Goal: Task Accomplishment & Management: Use online tool/utility

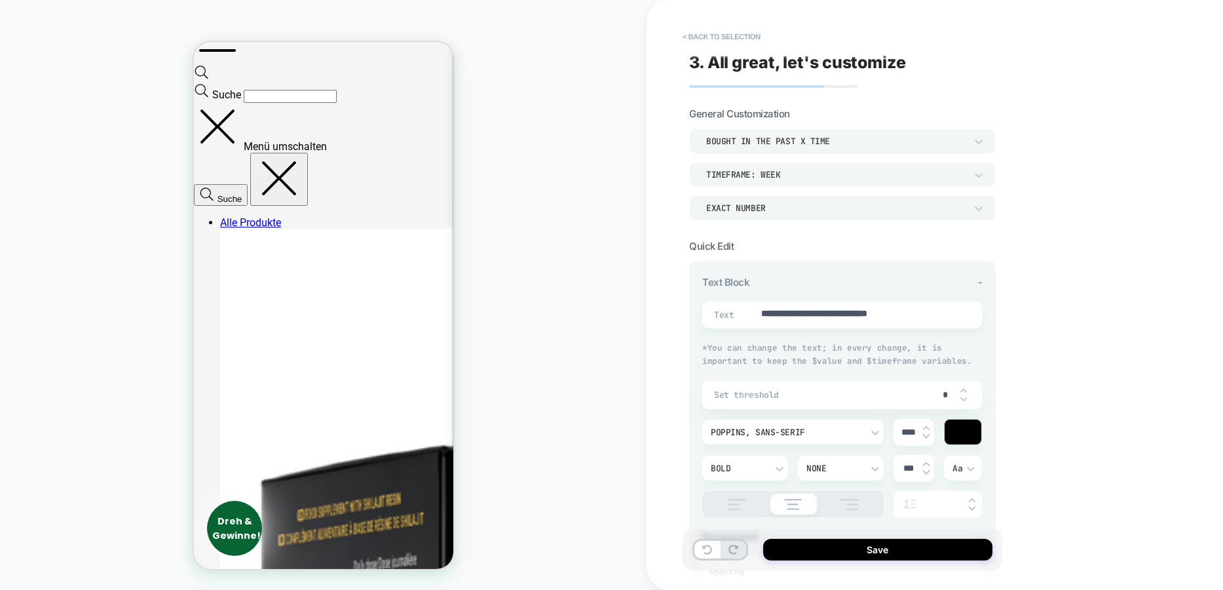
click at [821, 386] on div "Set threshold *" at bounding box center [842, 395] width 280 height 28
click at [967, 388] on div "*" at bounding box center [951, 394] width 39 height 27
click at [965, 388] on img at bounding box center [963, 390] width 7 height 5
type input "*"
type textarea "*"
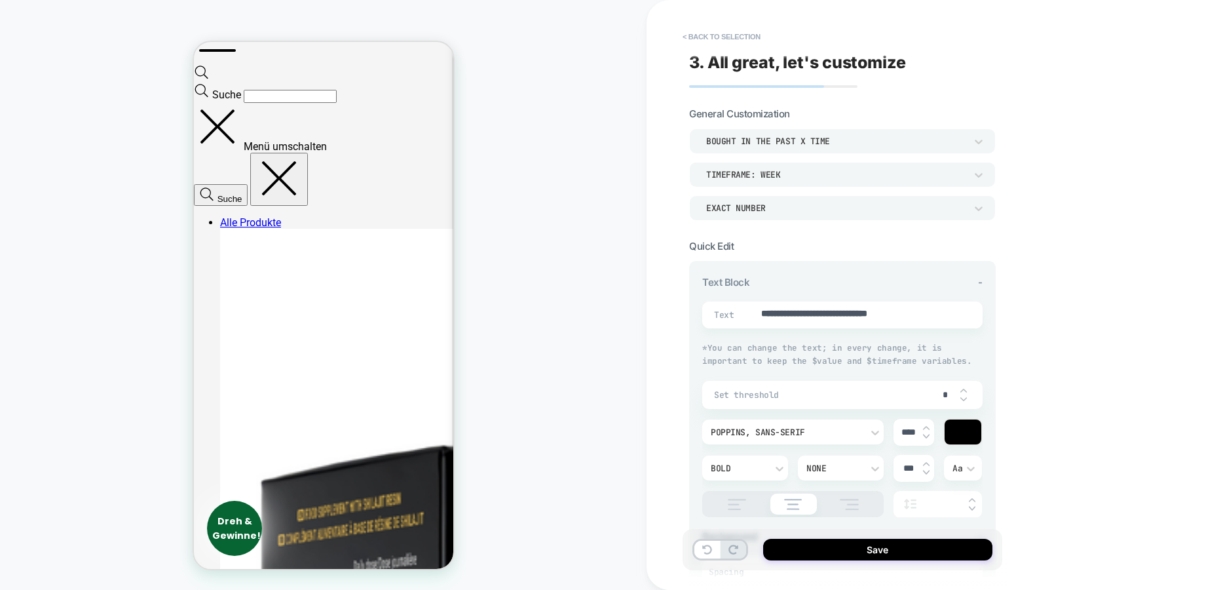
click at [965, 400] on div "*" at bounding box center [951, 394] width 39 height 27
click at [963, 398] on img at bounding box center [963, 398] width 7 height 5
type input "*"
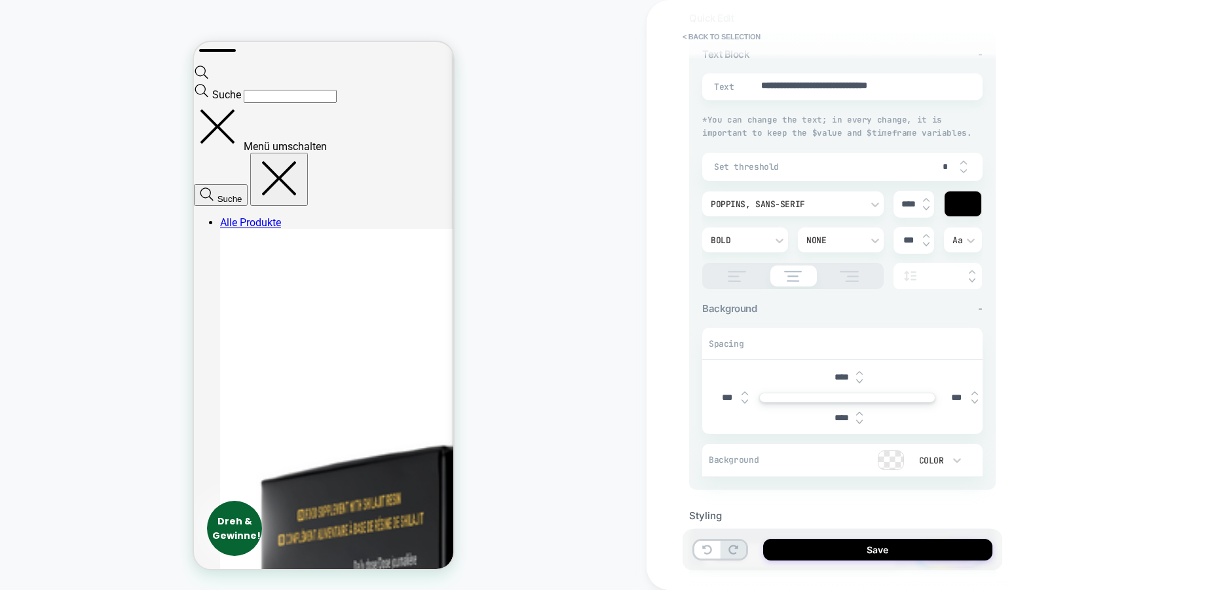
scroll to position [301, 0]
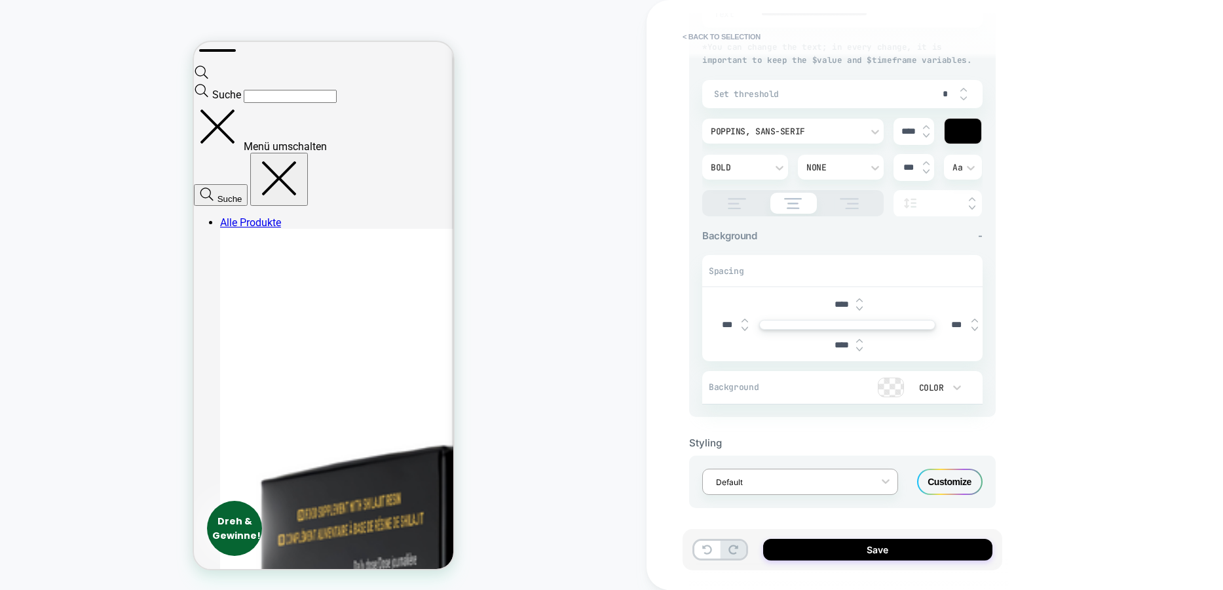
click at [839, 482] on div at bounding box center [791, 482] width 151 height 12
click at [821, 438] on div "Default" at bounding box center [800, 449] width 196 height 24
click at [948, 476] on div "Customize" at bounding box center [950, 481] width 66 height 26
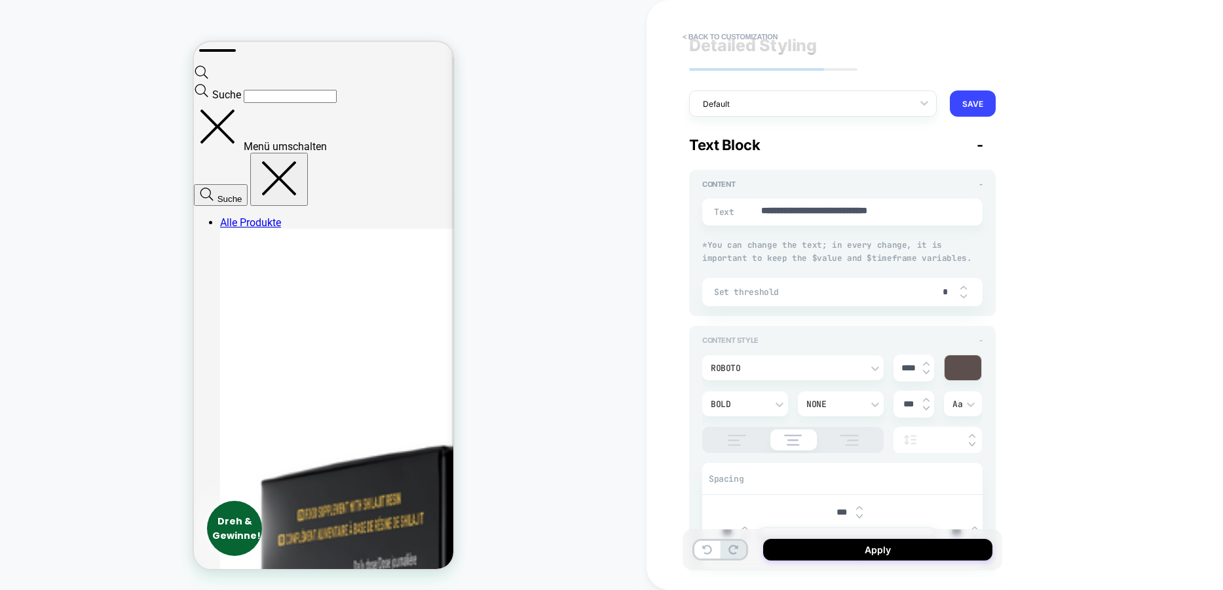
scroll to position [18, 0]
click at [863, 365] on div "Roboto" at bounding box center [786, 367] width 164 height 14
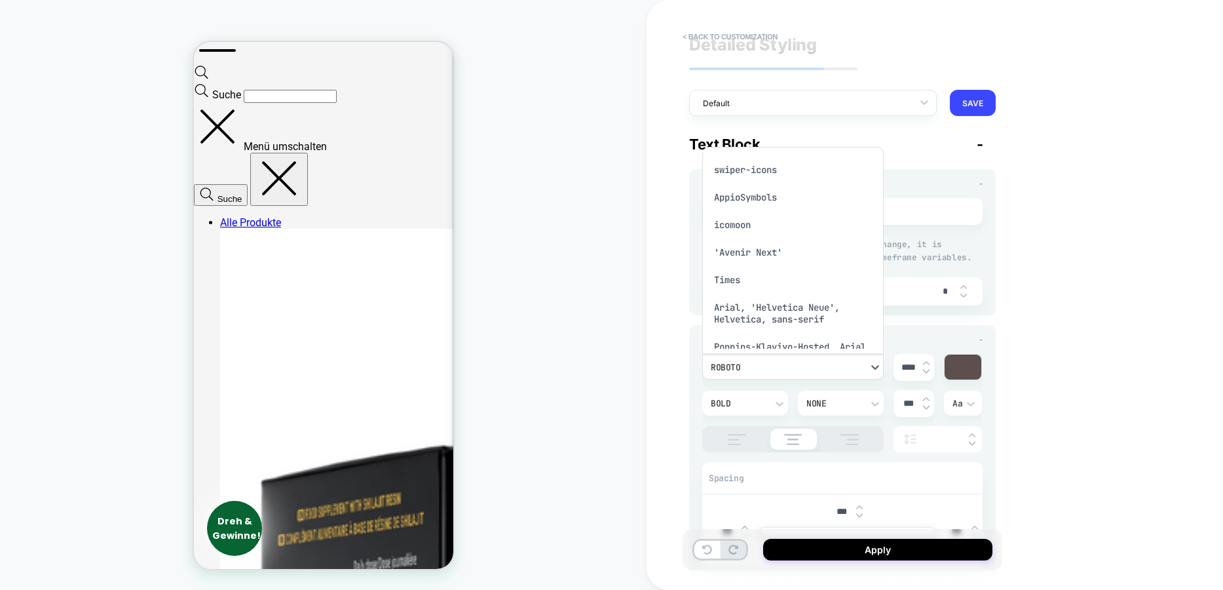
scroll to position [0, 0]
click at [784, 171] on div "Poppins, sans-serif" at bounding box center [793, 169] width 171 height 28
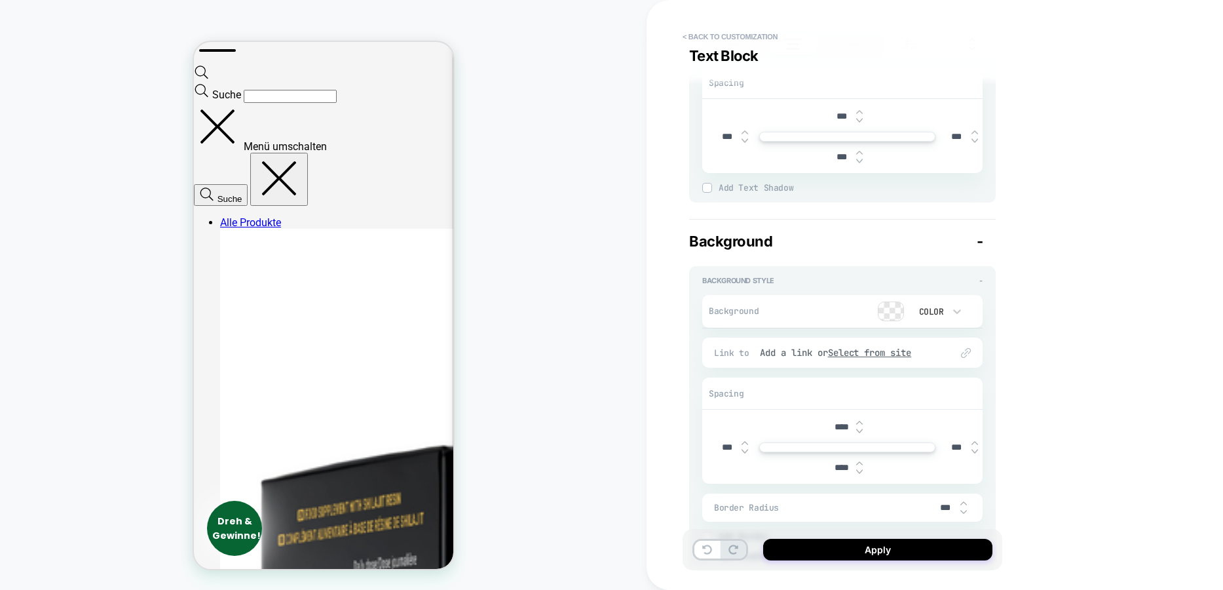
scroll to position [491, 0]
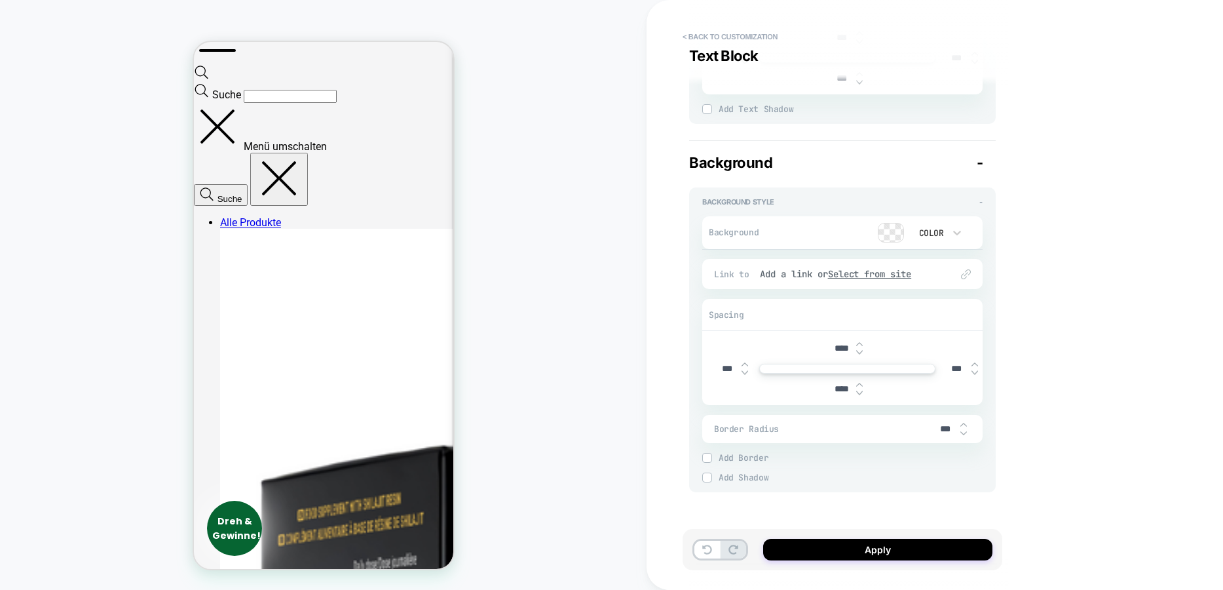
click at [754, 457] on span "Add Border" at bounding box center [851, 457] width 264 height 11
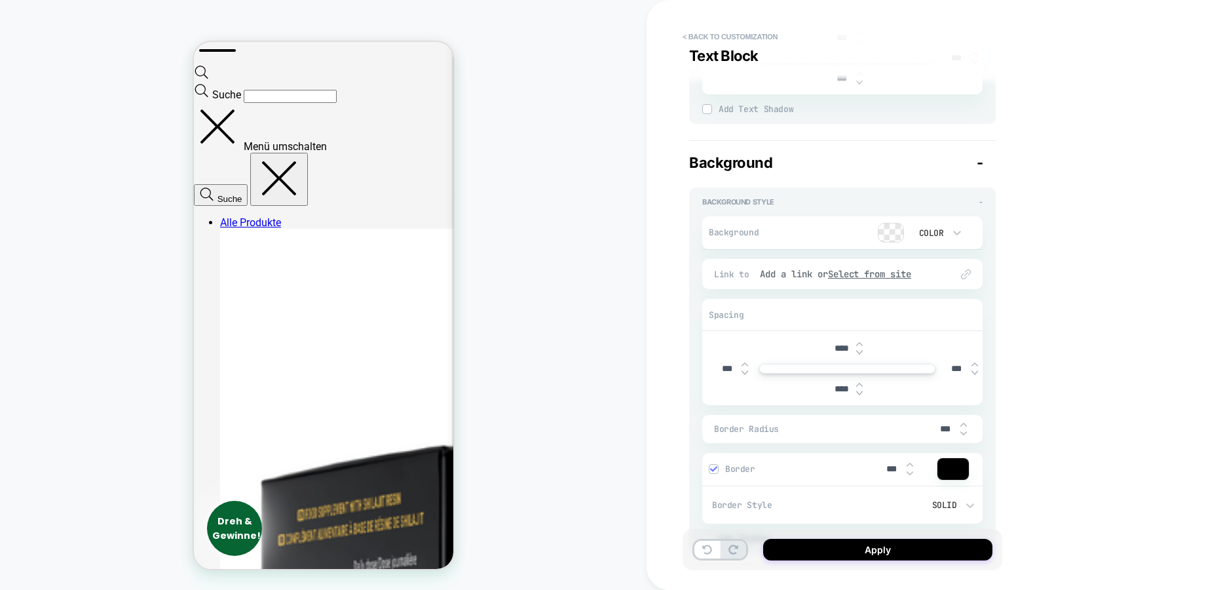
click at [952, 471] on div at bounding box center [953, 469] width 31 height 22
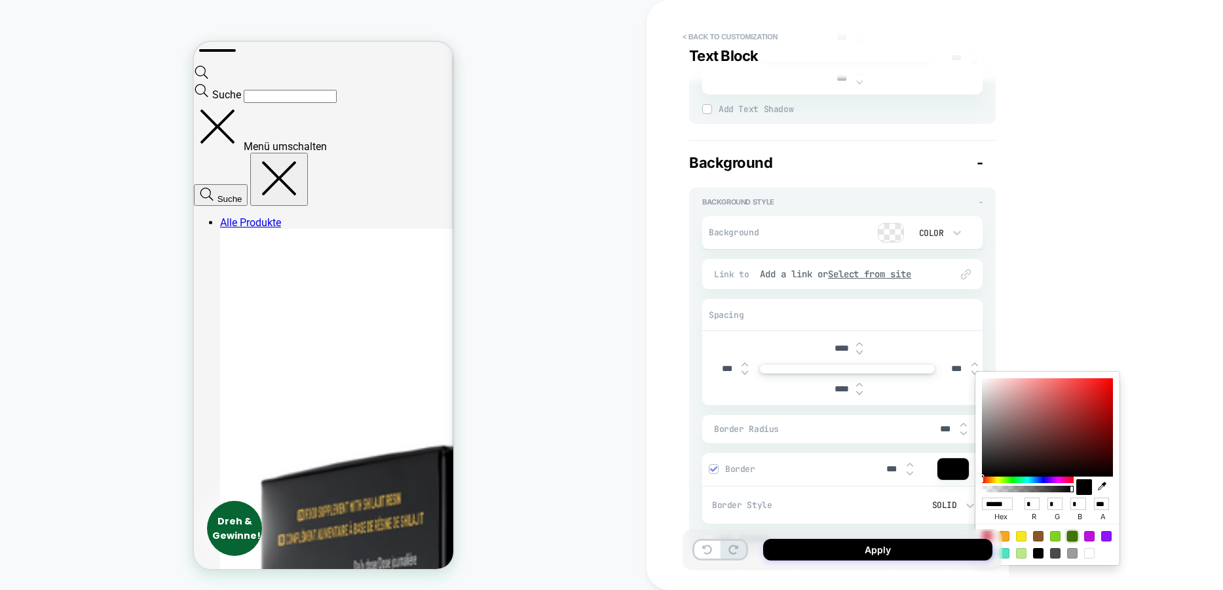
click at [1073, 537] on div at bounding box center [1072, 536] width 10 height 10
type textarea "*"
type input "******"
type input "**"
type input "***"
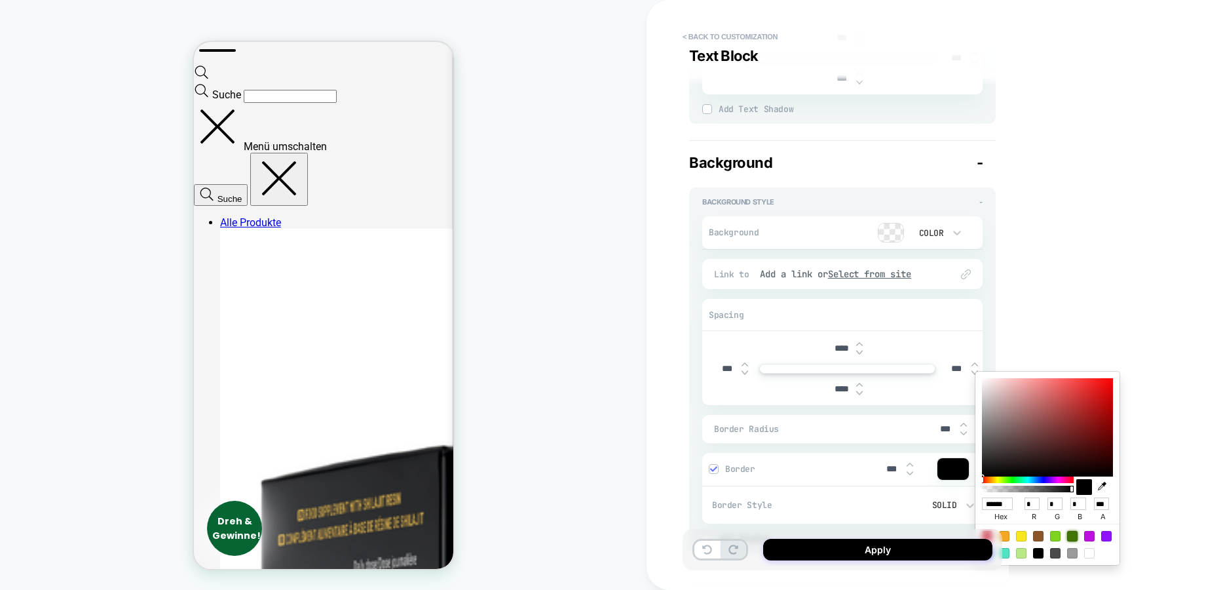
type input "*"
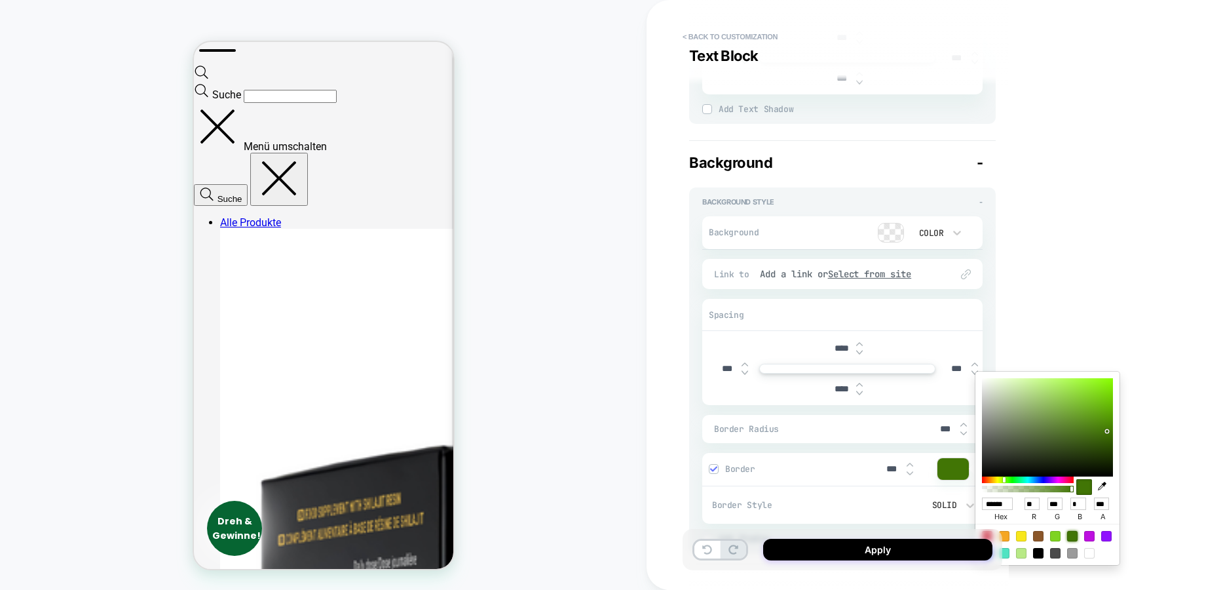
click at [1072, 537] on div at bounding box center [1072, 536] width 10 height 10
click at [1039, 554] on div at bounding box center [1038, 553] width 10 height 10
type textarea "*"
type input "******"
type input "*"
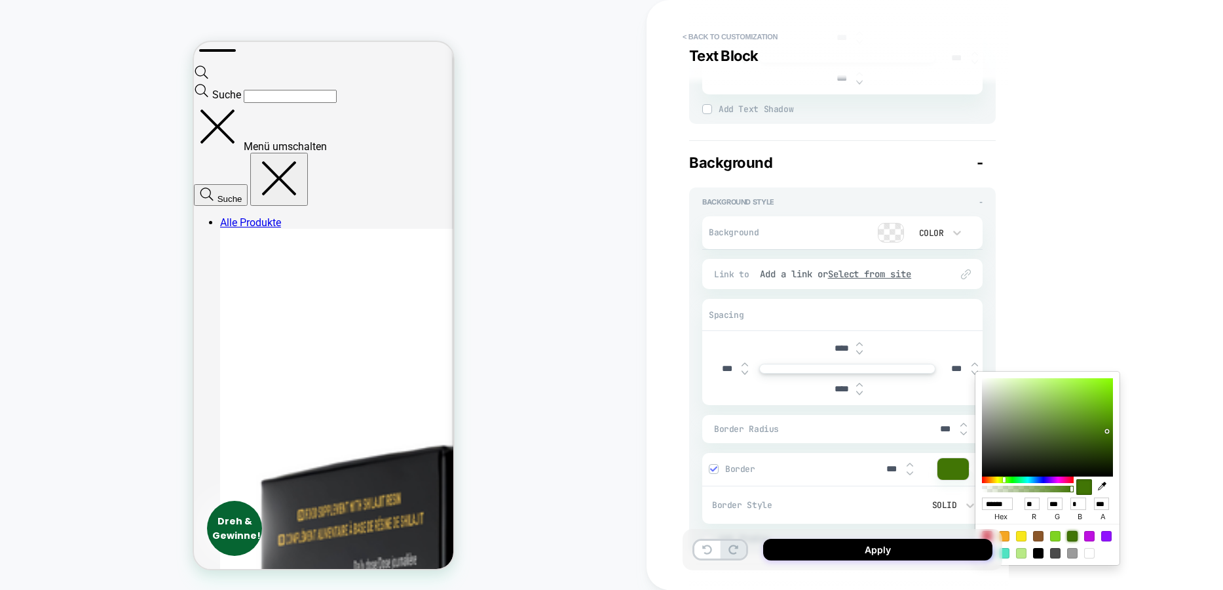
type input "*"
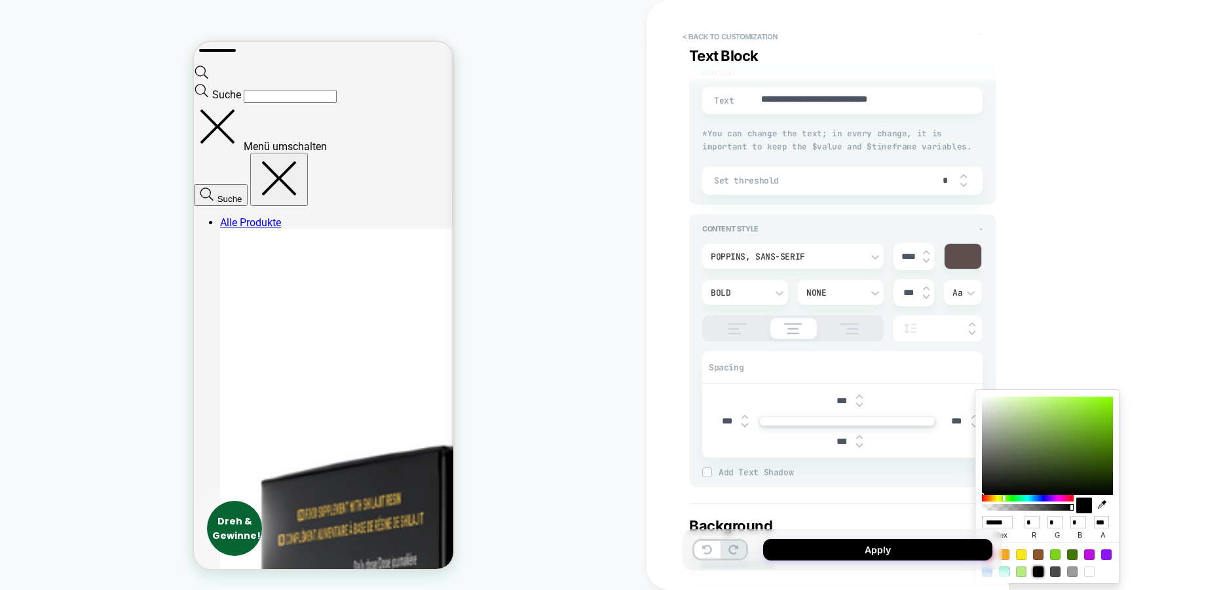
scroll to position [111, 0]
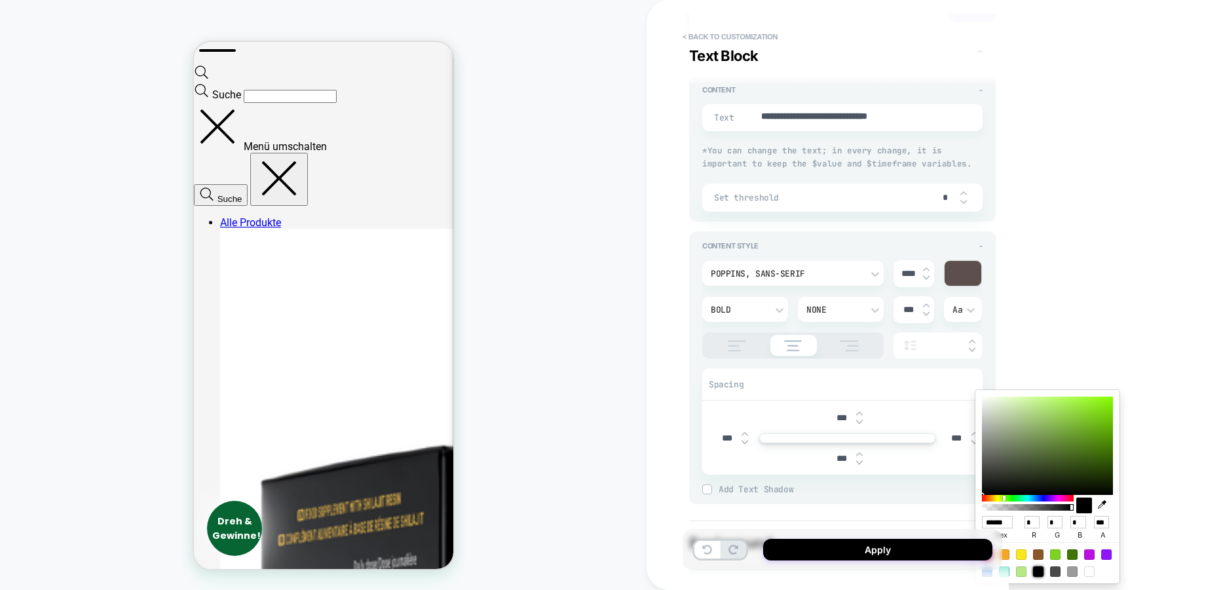
click at [957, 263] on div at bounding box center [963, 273] width 37 height 25
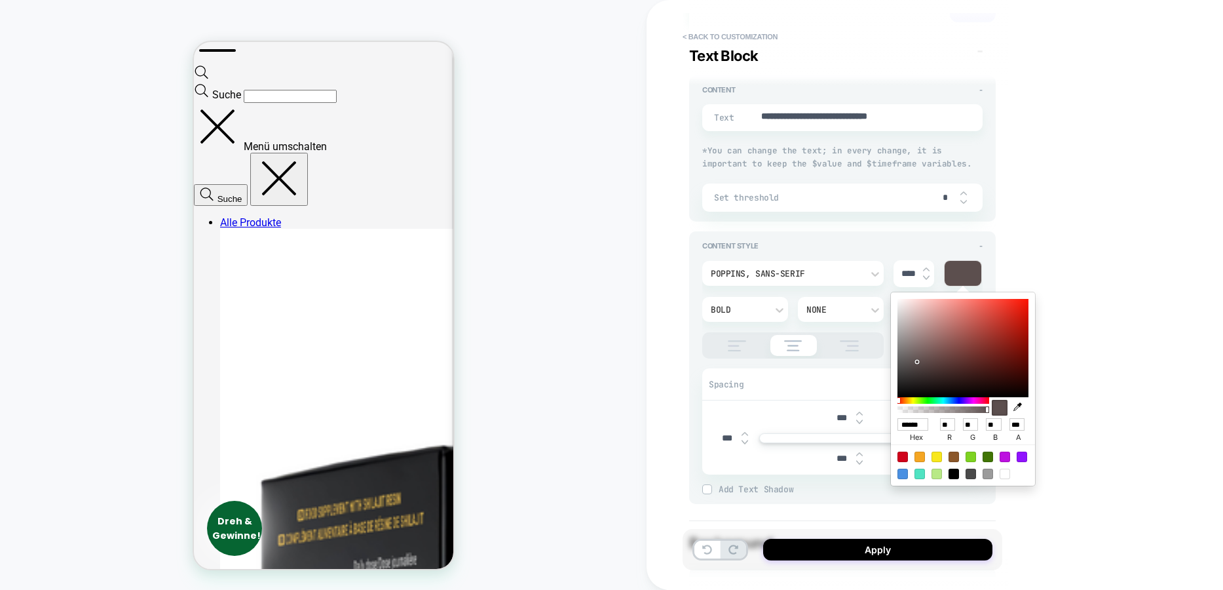
click at [957, 474] on div at bounding box center [954, 473] width 10 height 10
type textarea "*"
type input "******"
type input "*"
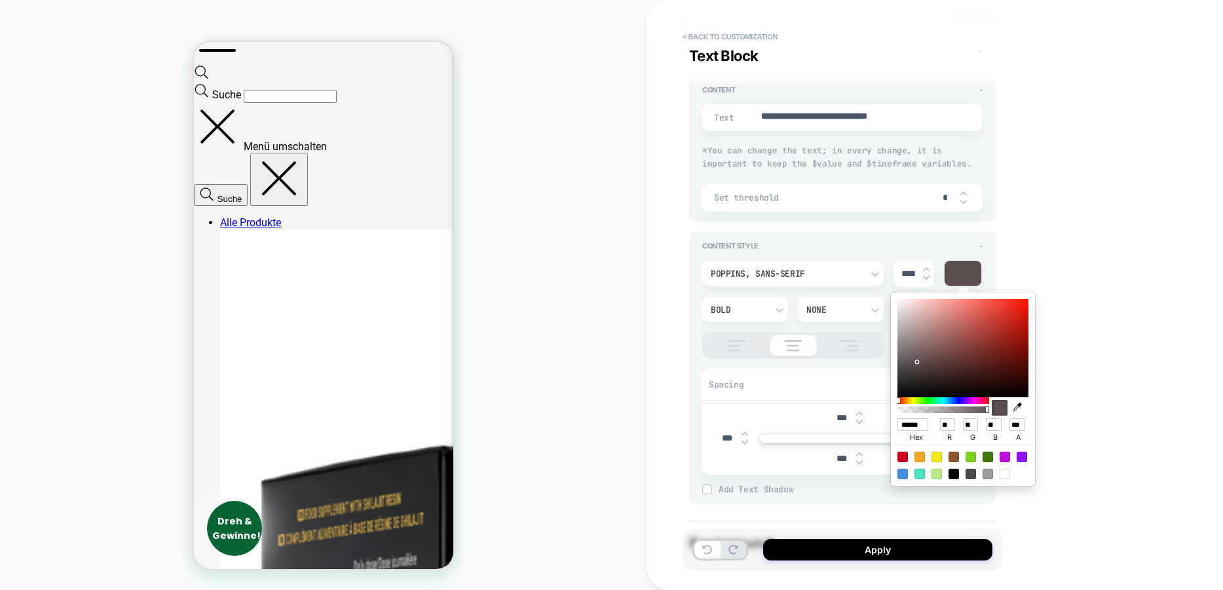
type input "*"
click at [1072, 273] on div "**********" at bounding box center [935, 295] width 577 height 590
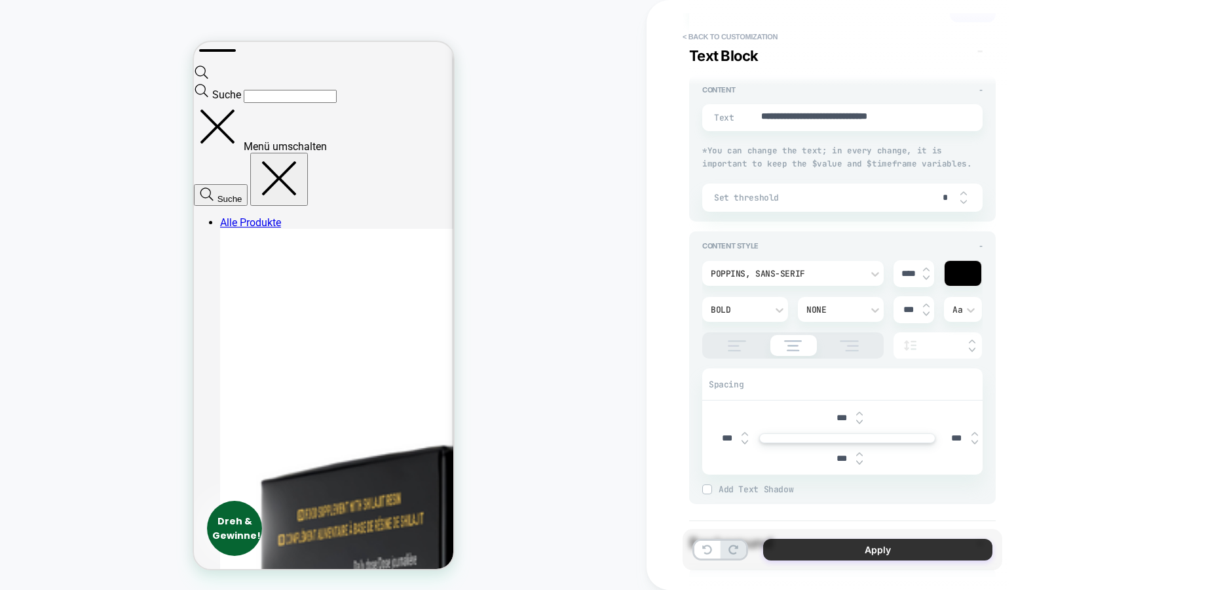
click at [834, 548] on button "Apply" at bounding box center [877, 550] width 229 height 22
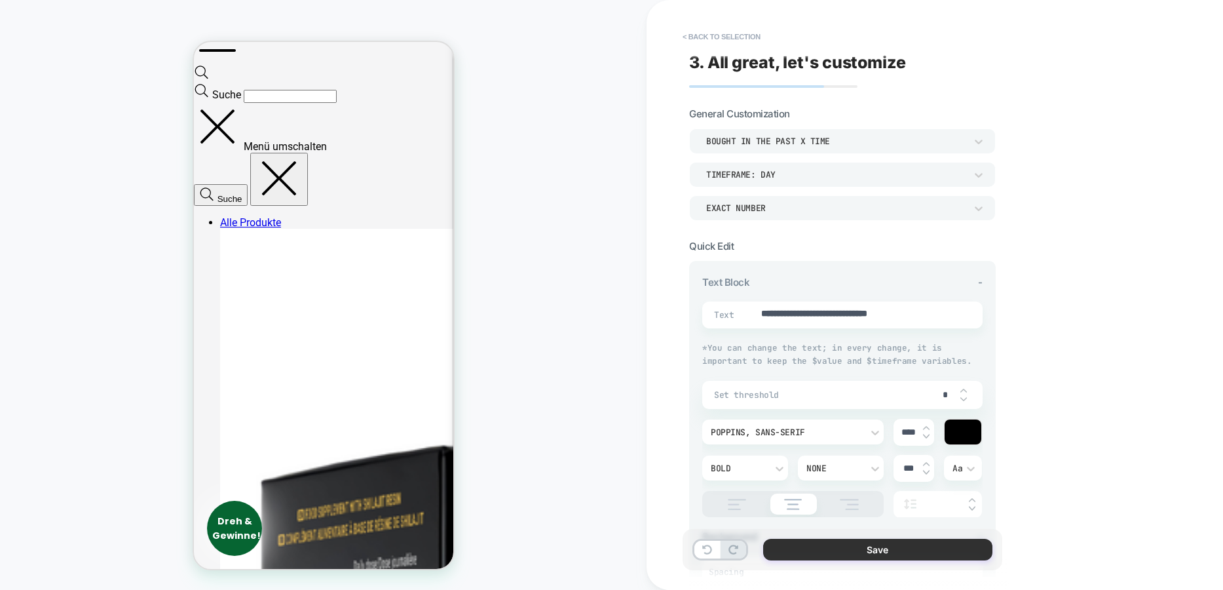
click at [882, 547] on button "Save" at bounding box center [877, 550] width 229 height 22
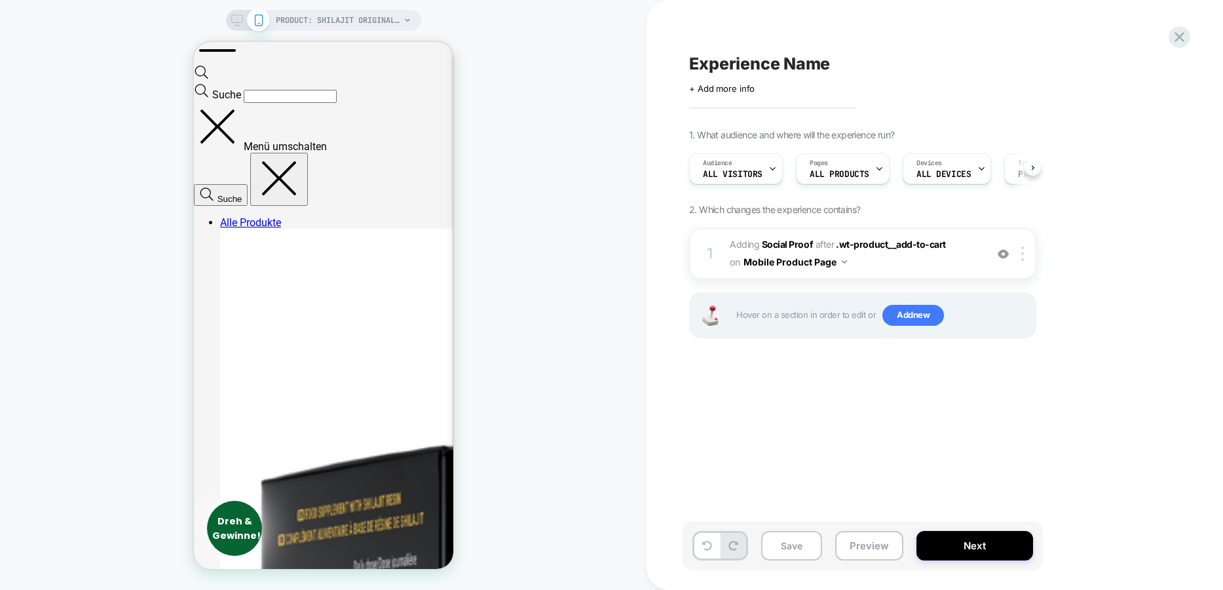
scroll to position [0, 1]
click at [759, 246] on span "Adding Social Proof" at bounding box center [771, 243] width 83 height 11
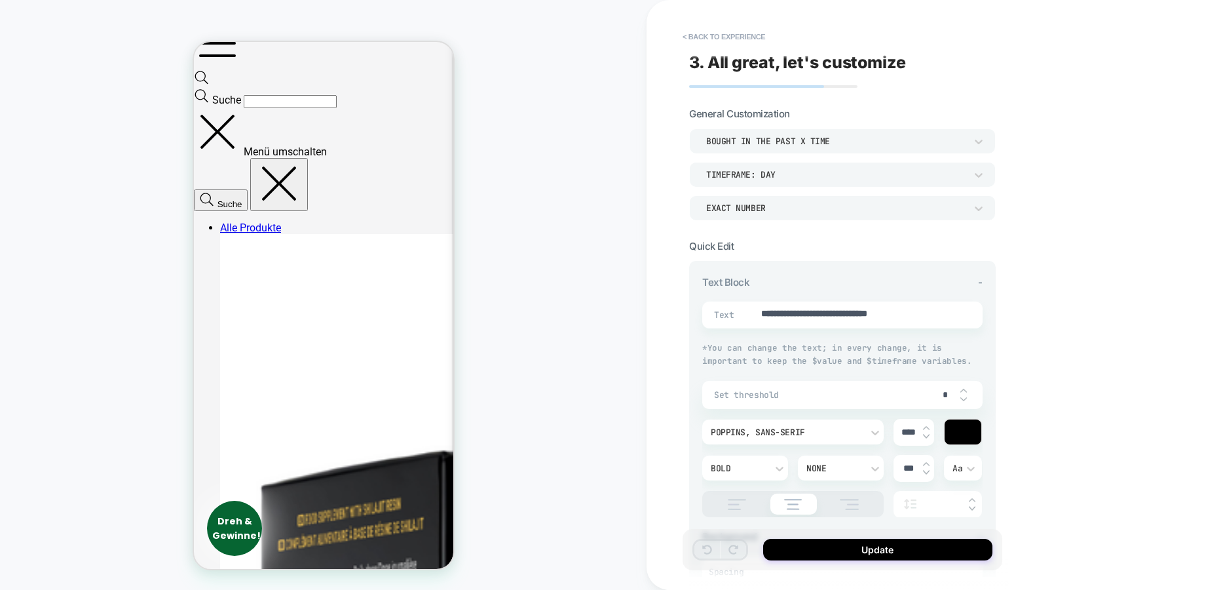
type textarea "*"
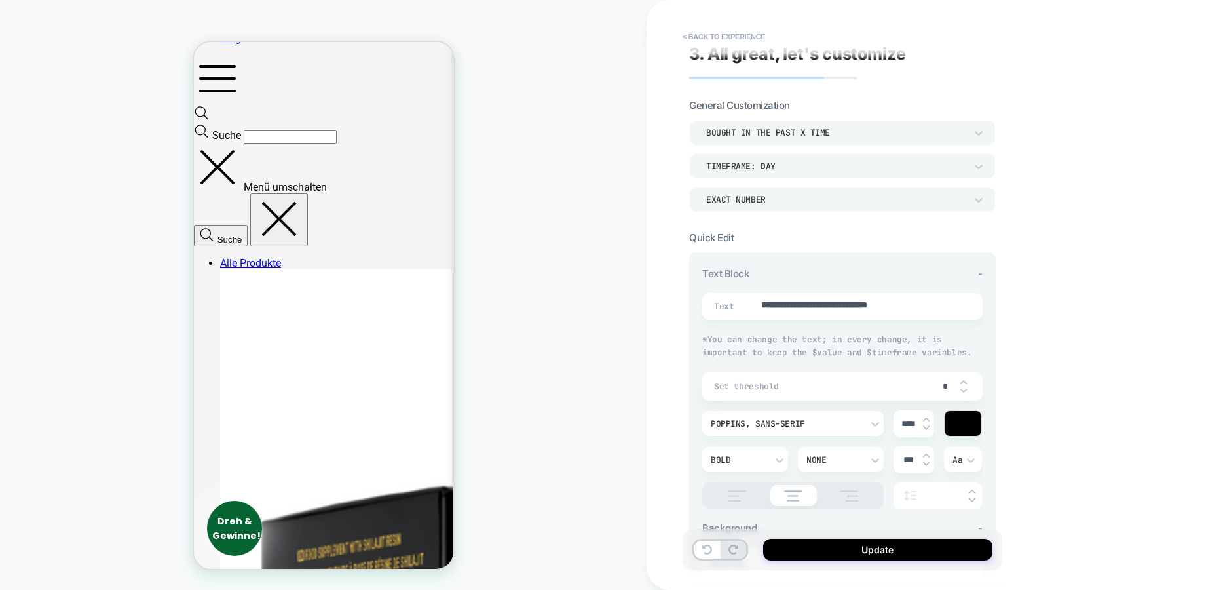
scroll to position [7, 0]
click at [780, 165] on div "TIMEFRAME: day" at bounding box center [835, 167] width 259 height 11
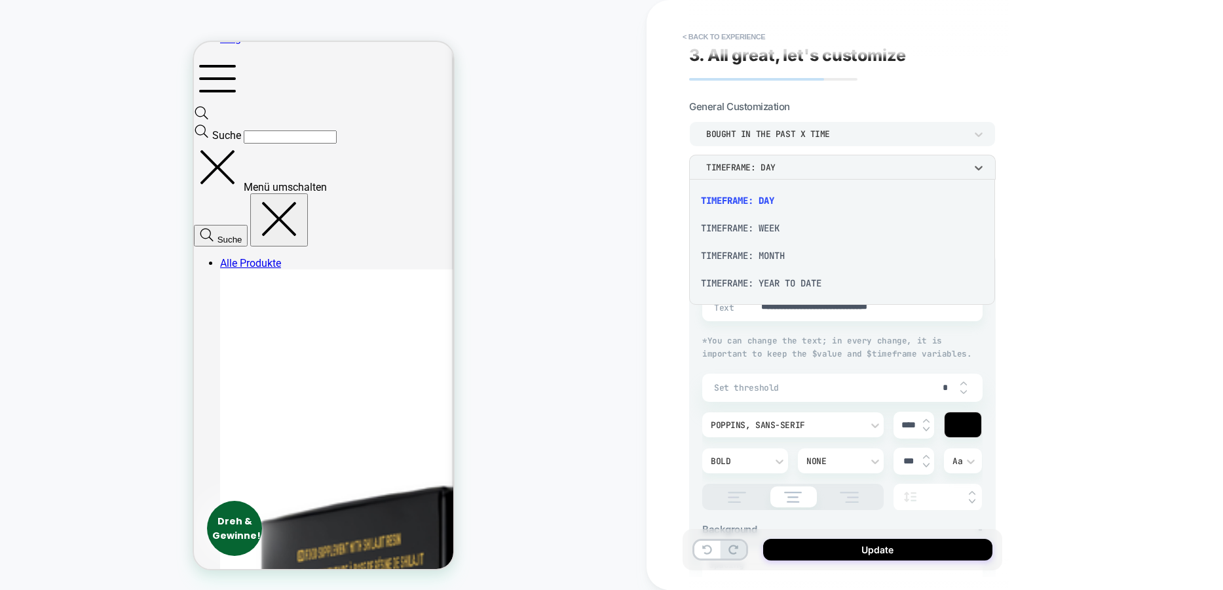
click at [772, 255] on div "TIMEFRAME: MONTH" at bounding box center [841, 256] width 295 height 28
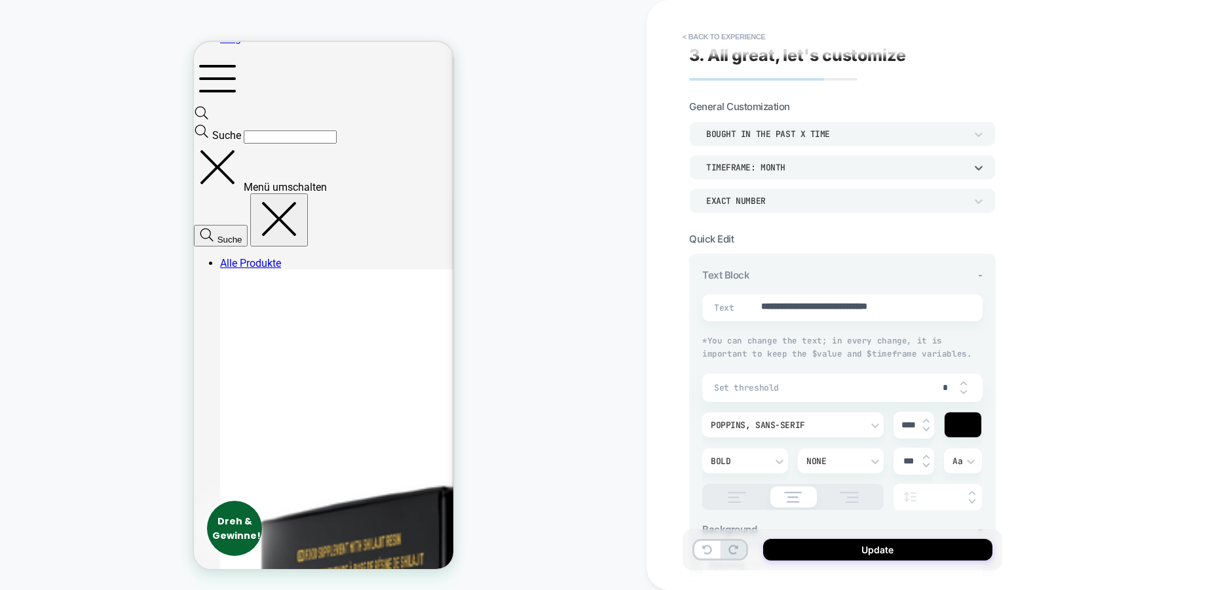
click at [772, 164] on div "TIMEFRAME: MONTH" at bounding box center [835, 167] width 259 height 11
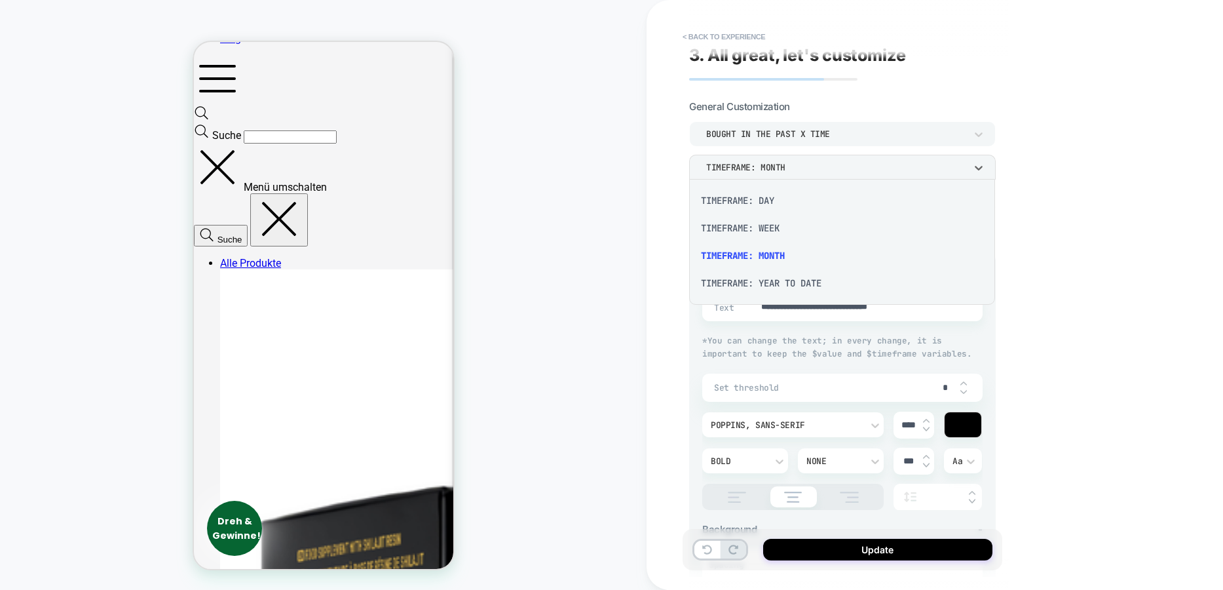
click at [774, 224] on div "TIMEFRAME: WEEK" at bounding box center [841, 228] width 295 height 28
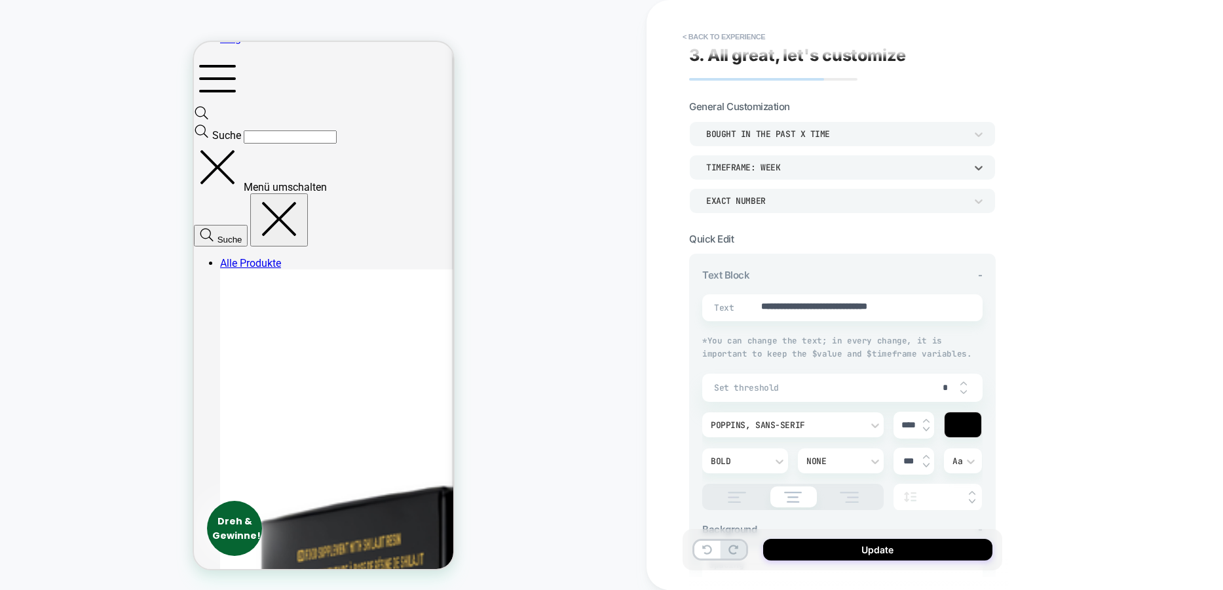
click at [1122, 227] on div "**********" at bounding box center [935, 295] width 577 height 590
click at [767, 162] on div "TIMEFRAME: WEEK" at bounding box center [835, 167] width 259 height 11
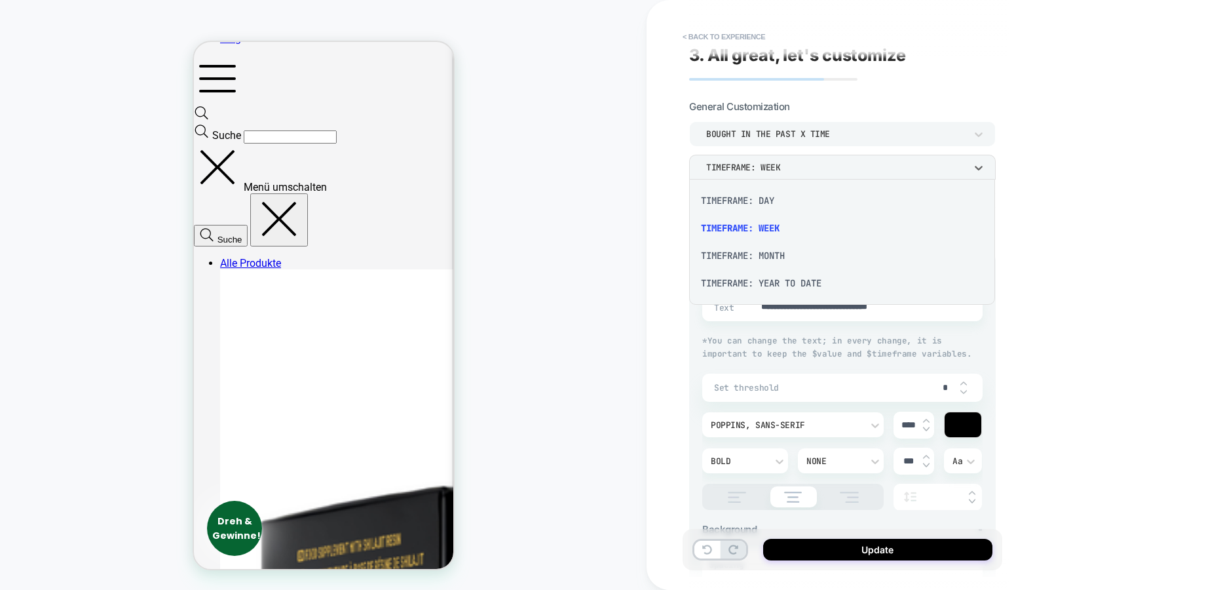
click at [763, 257] on div "TIMEFRAME: MONTH" at bounding box center [841, 256] width 295 height 28
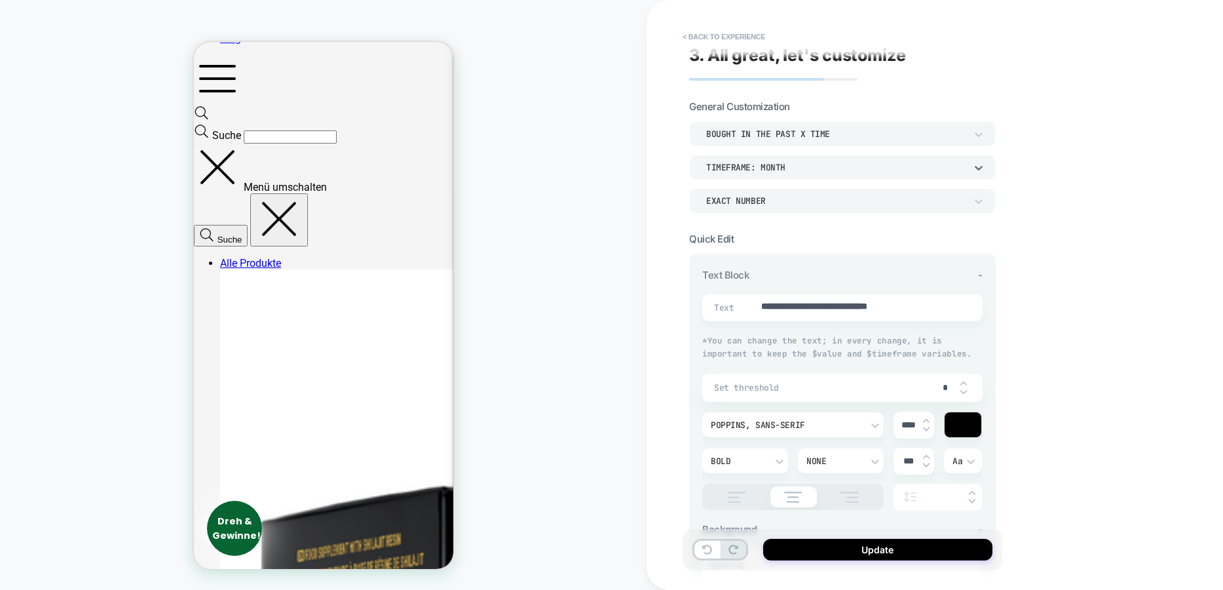
click at [751, 172] on div "TIMEFRAME: MONTH" at bounding box center [836, 168] width 273 height 14
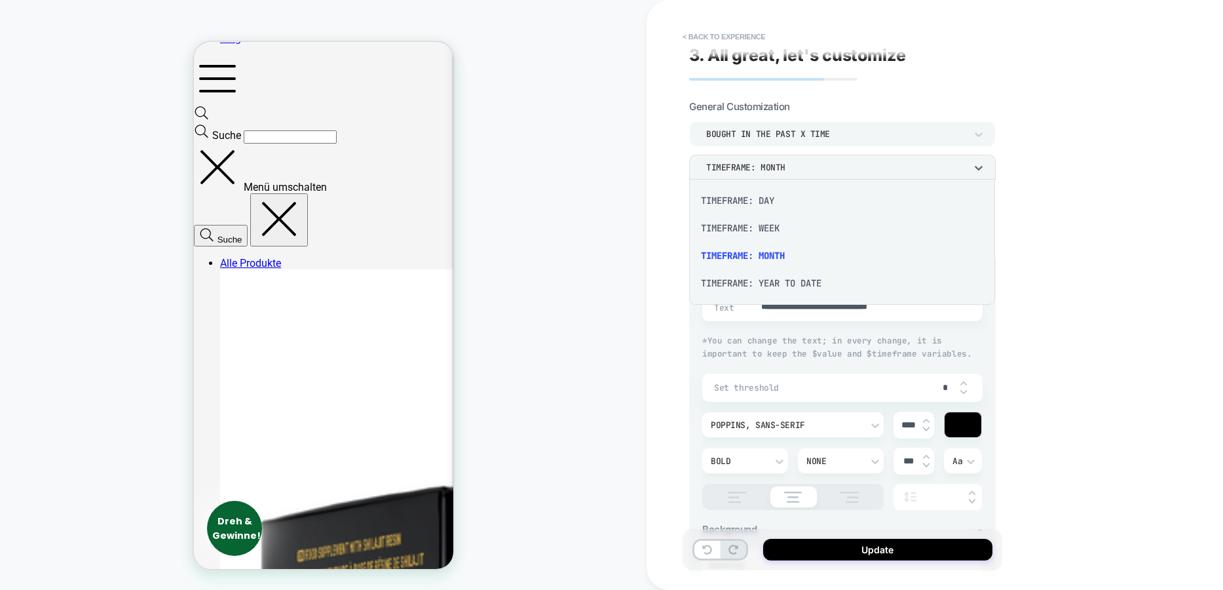
click at [761, 229] on div "TIMEFRAME: WEEK" at bounding box center [841, 228] width 295 height 28
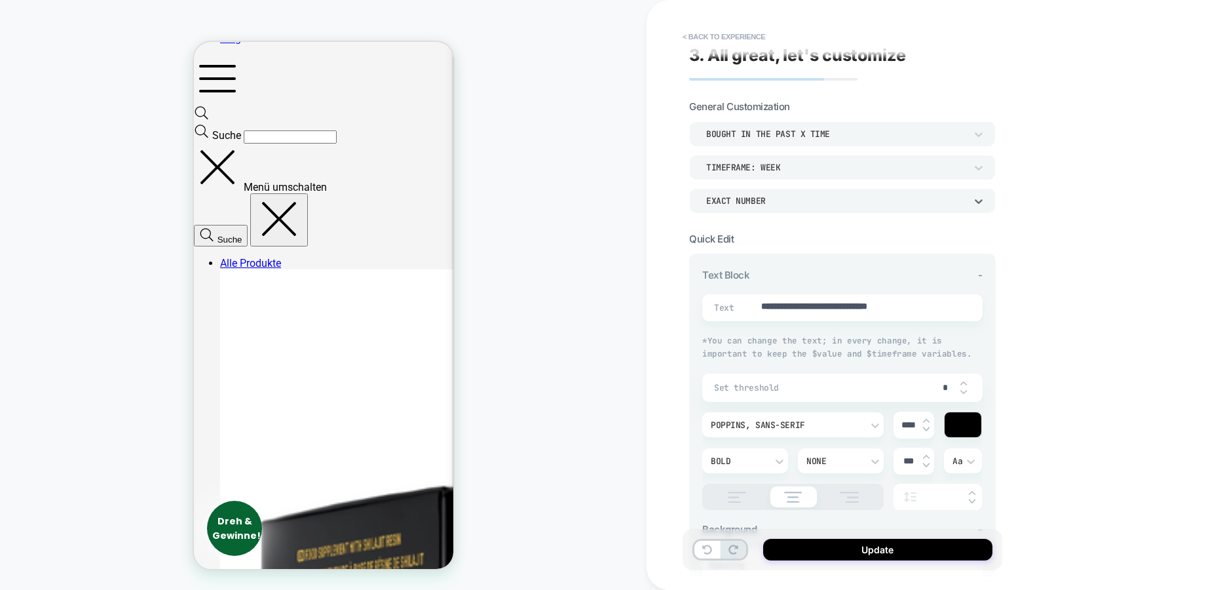
click at [801, 198] on div "EXACT NUMBER" at bounding box center [835, 200] width 259 height 11
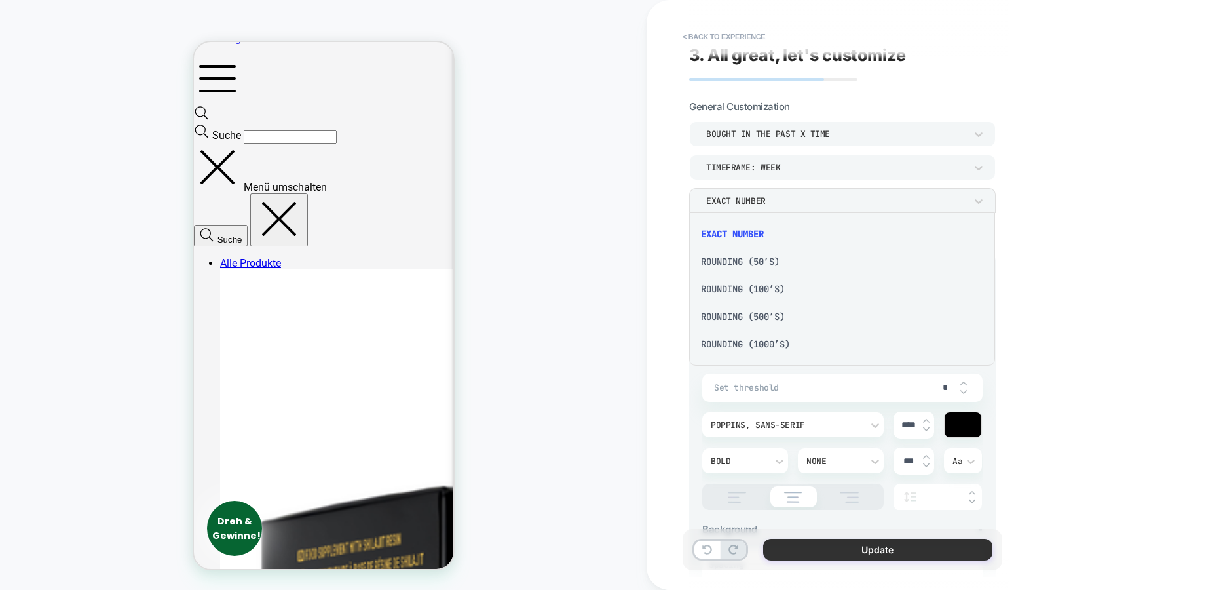
click at [879, 557] on button "Update" at bounding box center [877, 550] width 229 height 22
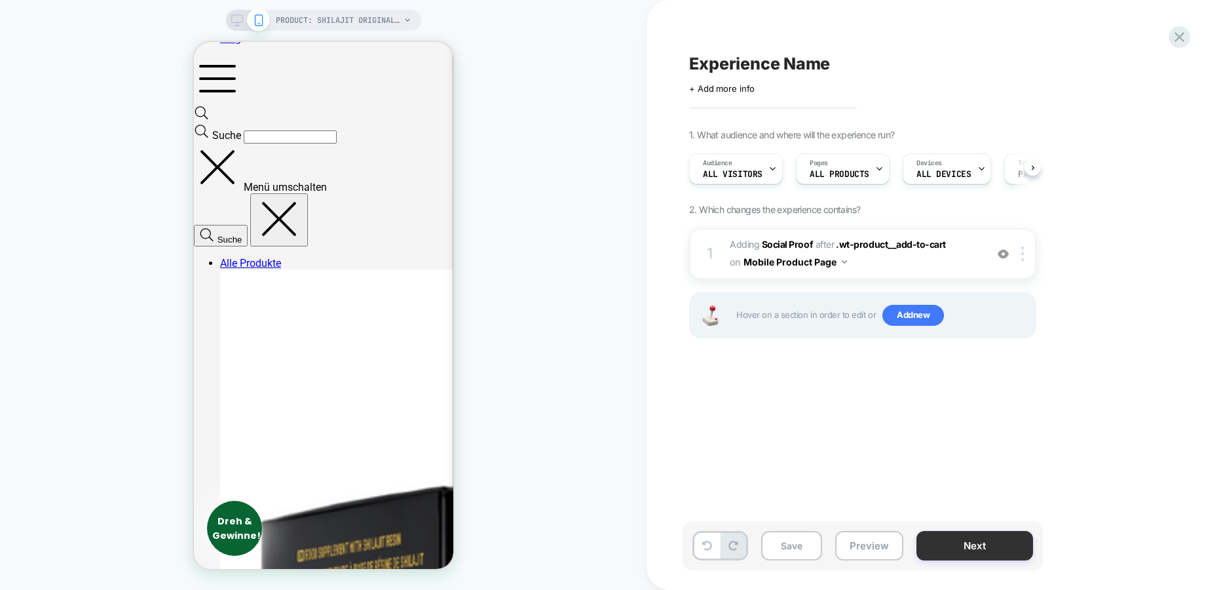
scroll to position [0, 1]
click at [968, 546] on button "Next" at bounding box center [975, 545] width 117 height 29
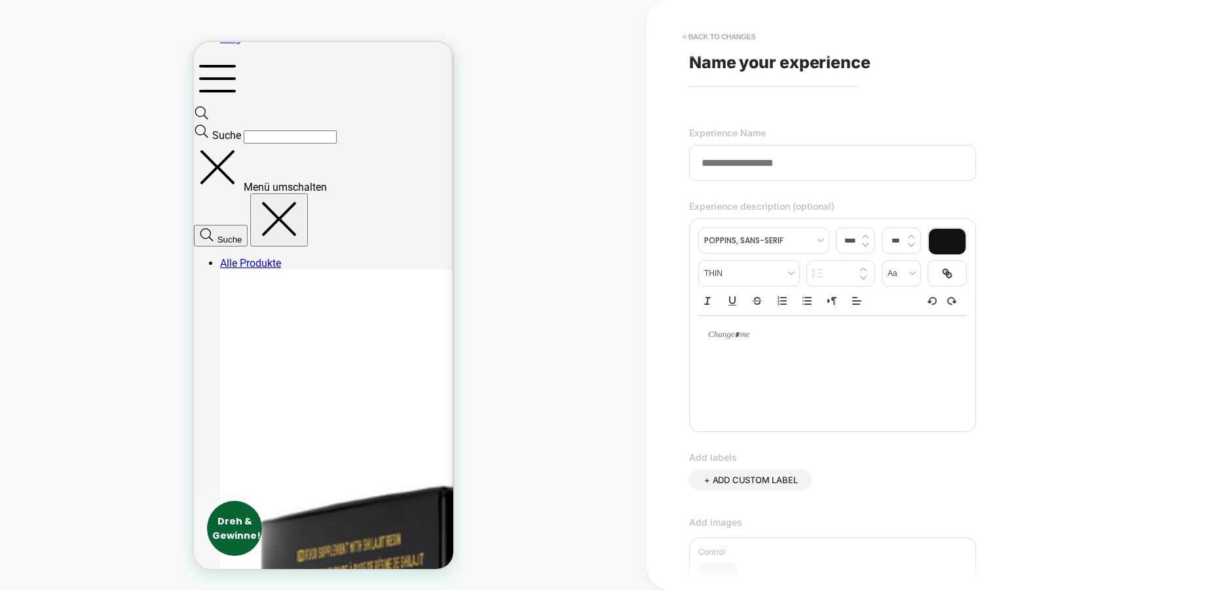
click at [776, 161] on input at bounding box center [832, 163] width 287 height 36
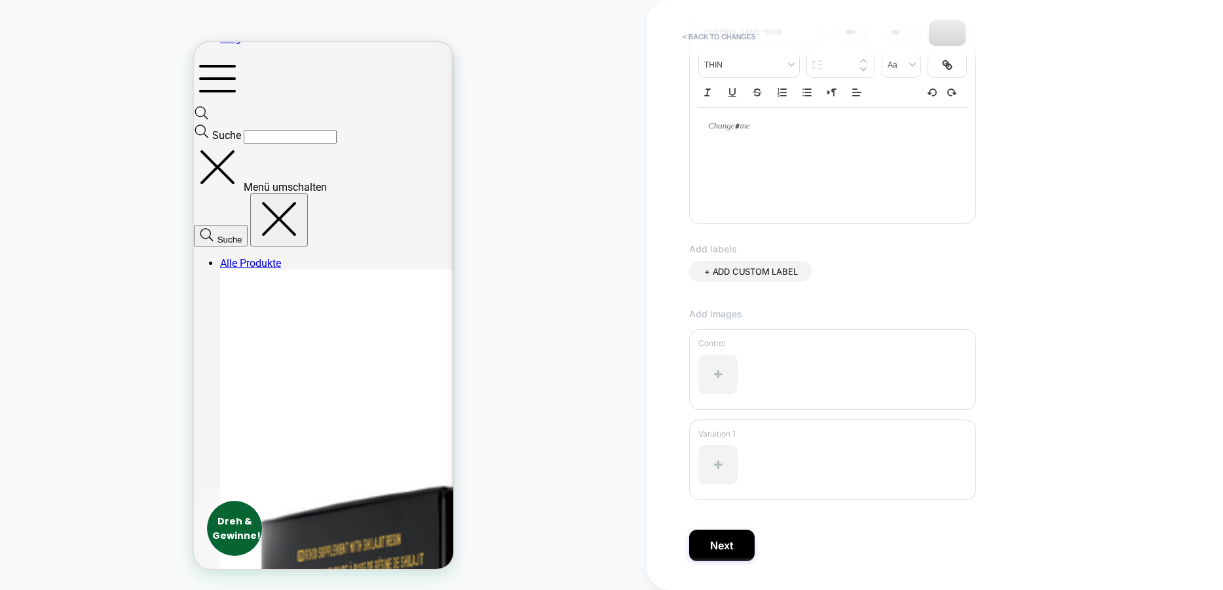
scroll to position [245, 0]
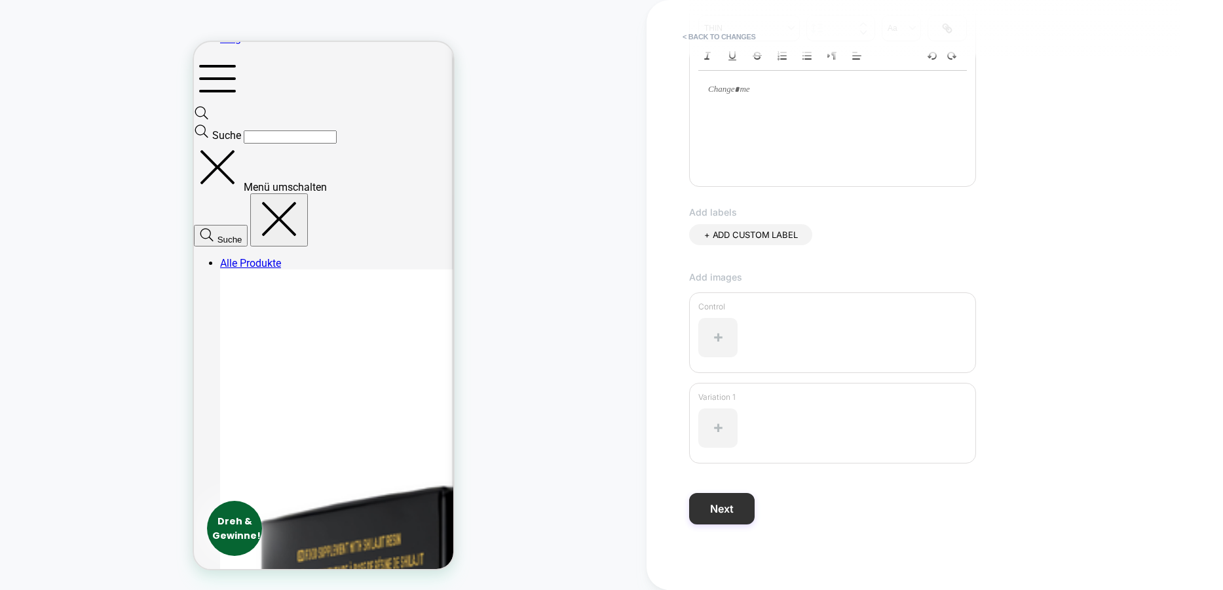
type input "**********"
click at [732, 513] on button "Next" at bounding box center [722, 508] width 66 height 31
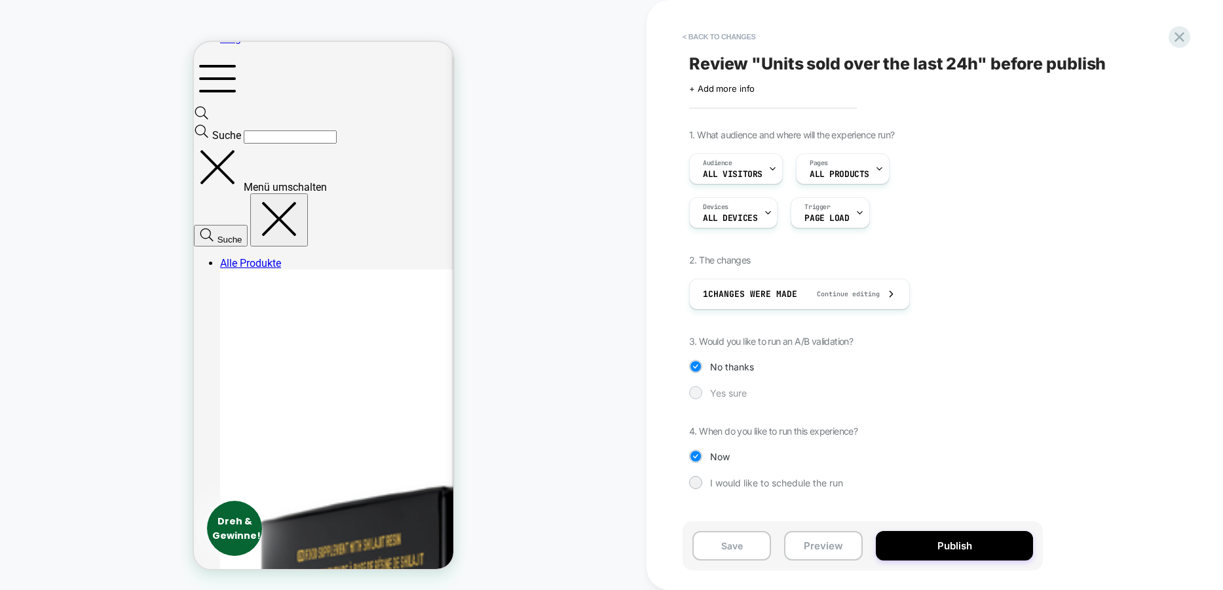
click at [737, 389] on span "Yes sure" at bounding box center [728, 392] width 37 height 11
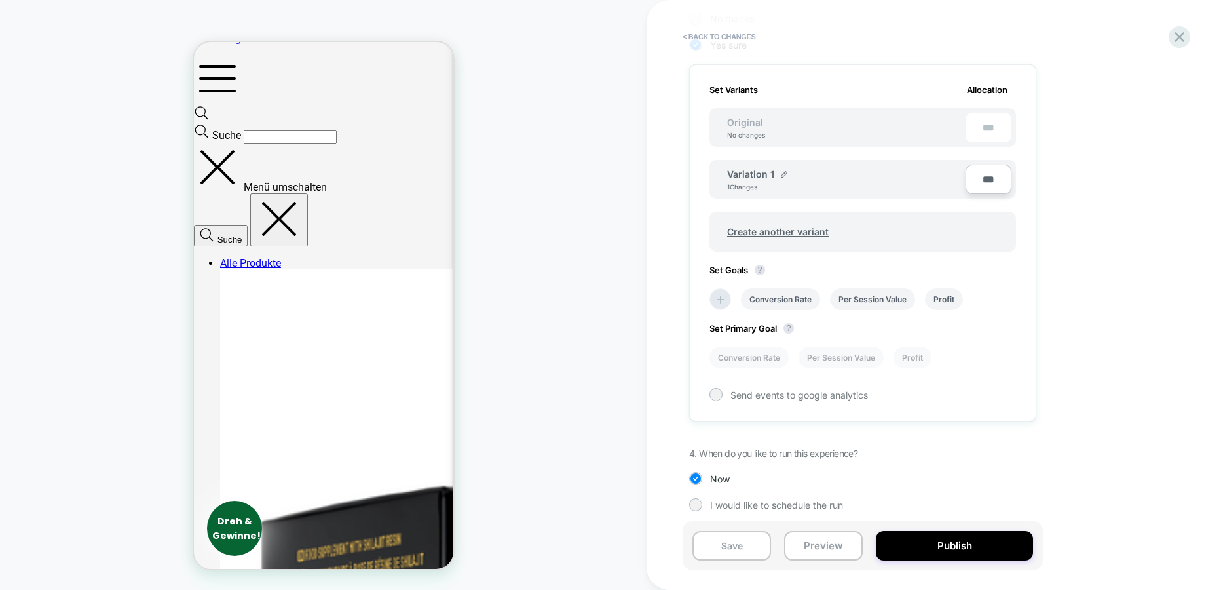
scroll to position [354, 0]
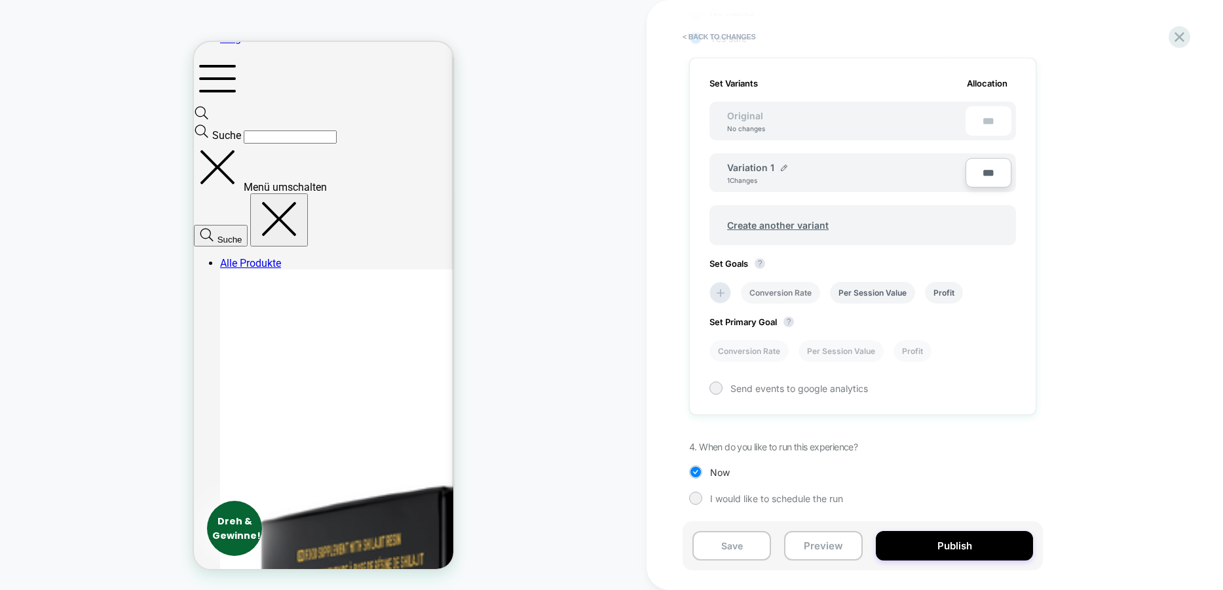
click at [788, 291] on li "Conversion Rate" at bounding box center [780, 293] width 79 height 22
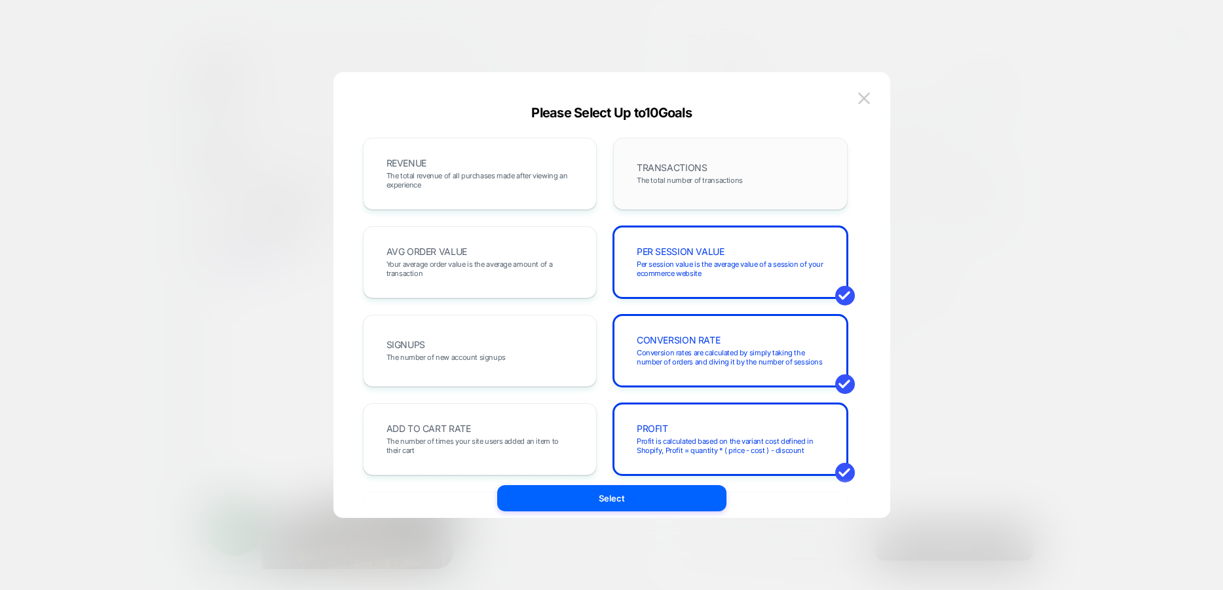
click at [679, 176] on span "The total number of transactions" at bounding box center [690, 180] width 106 height 9
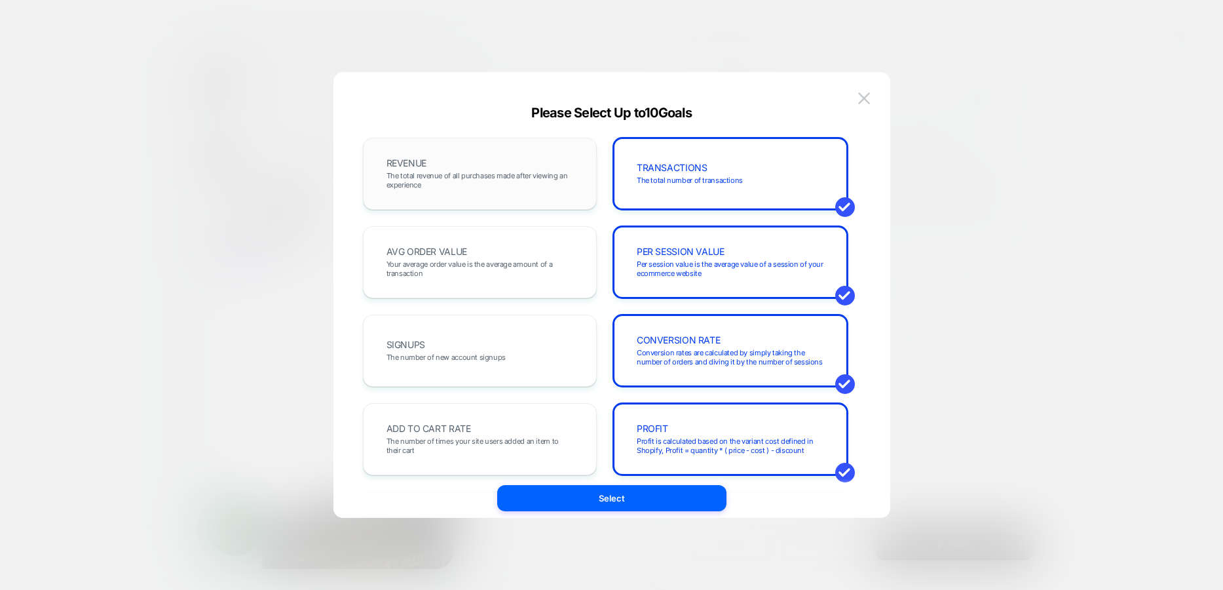
click at [531, 172] on span "The total revenue of all purchases made after viewing an experience" at bounding box center [480, 180] width 187 height 18
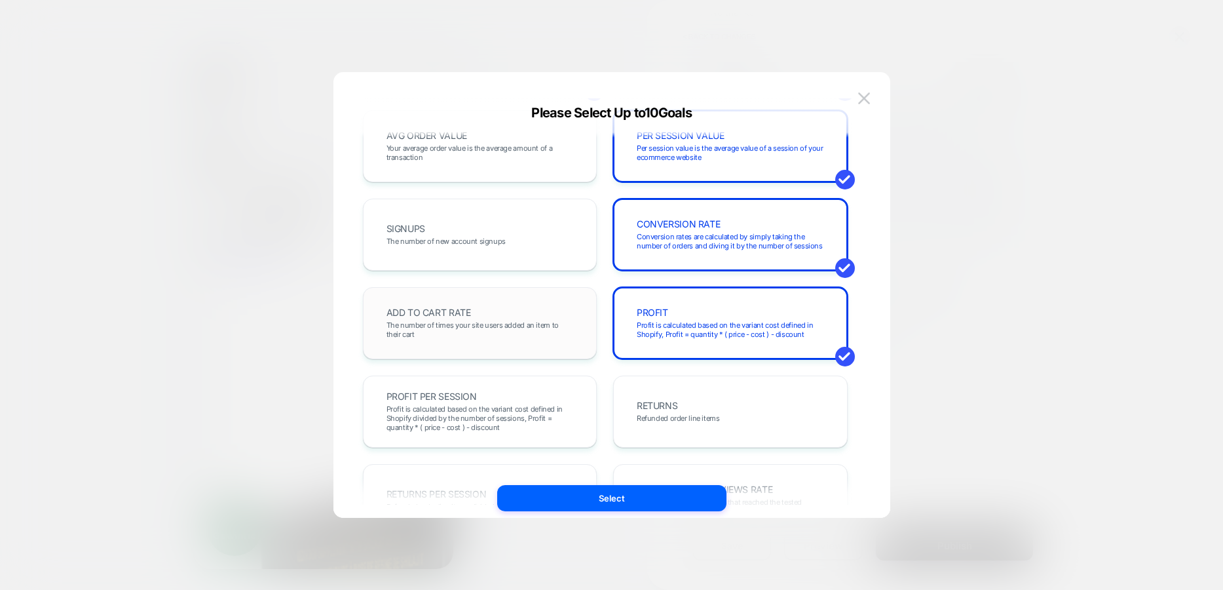
scroll to position [117, 0]
click at [504, 305] on div "ADD TO CART RATE The number of times your site users added an item to their cart" at bounding box center [480, 321] width 207 height 45
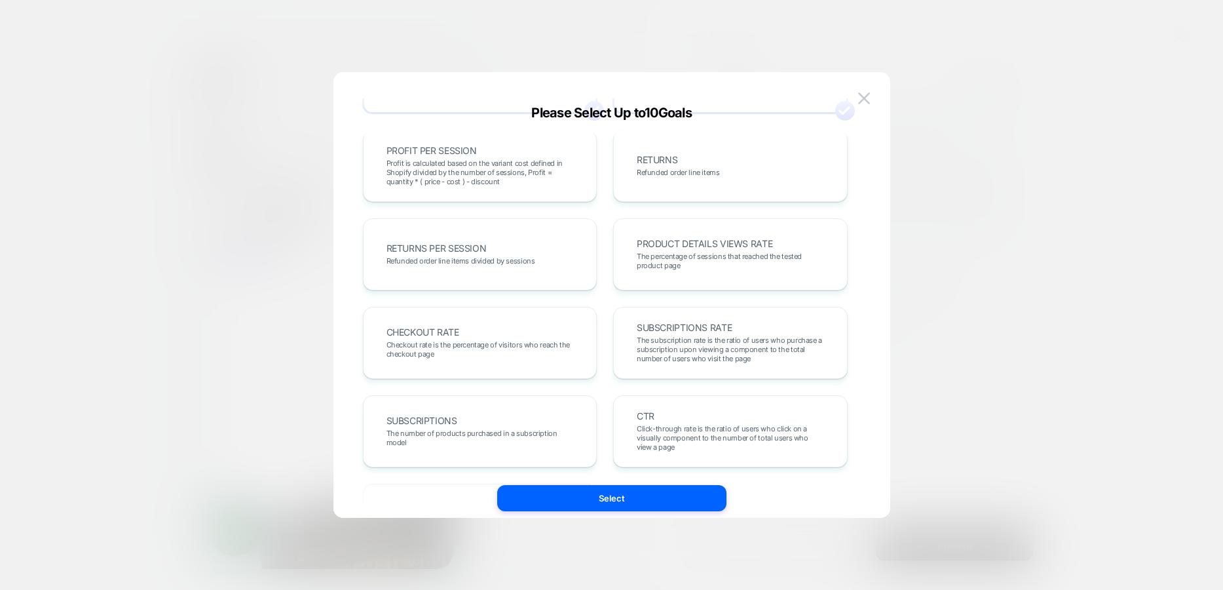
scroll to position [367, 0]
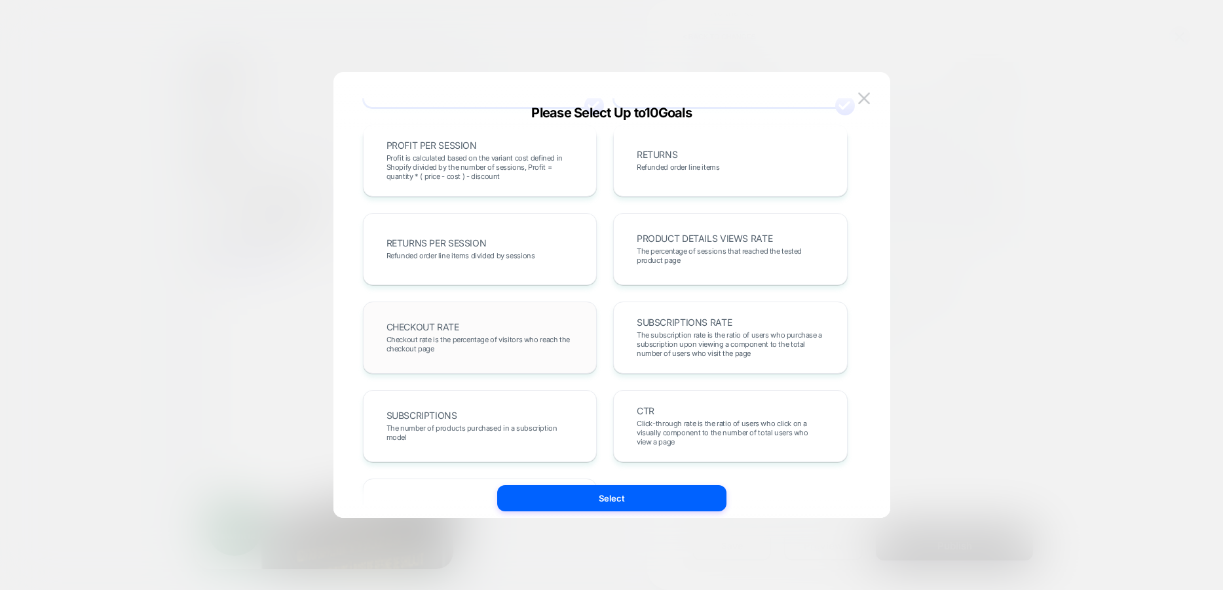
click at [525, 348] on span "Checkout rate is the percentage of visitors who reach the checkout page" at bounding box center [480, 344] width 187 height 18
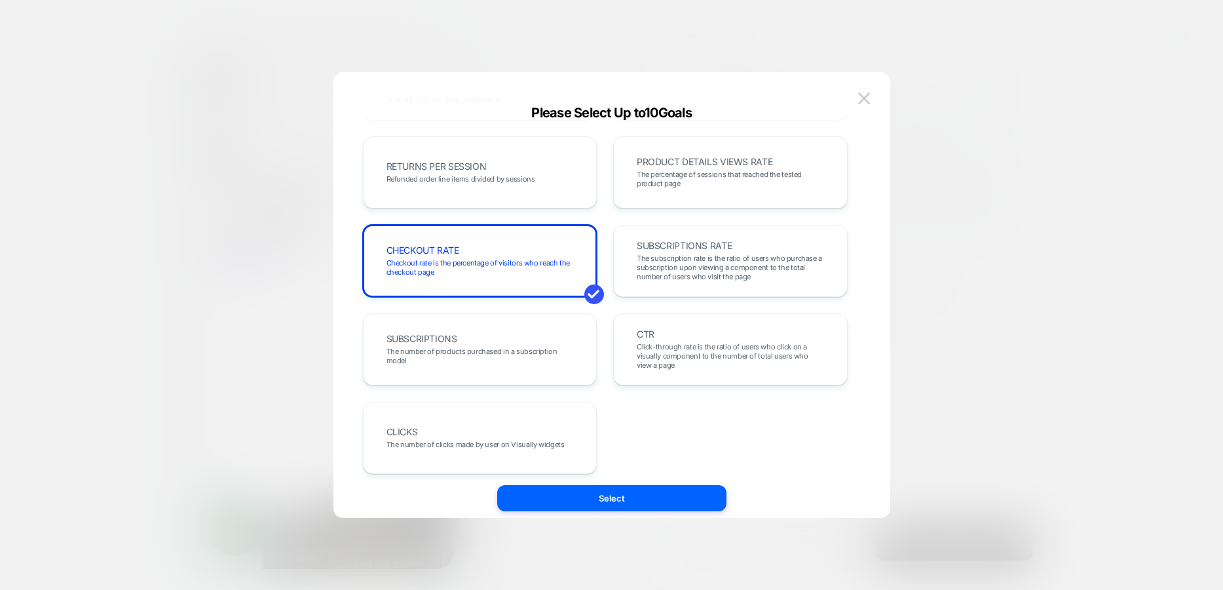
scroll to position [452, 0]
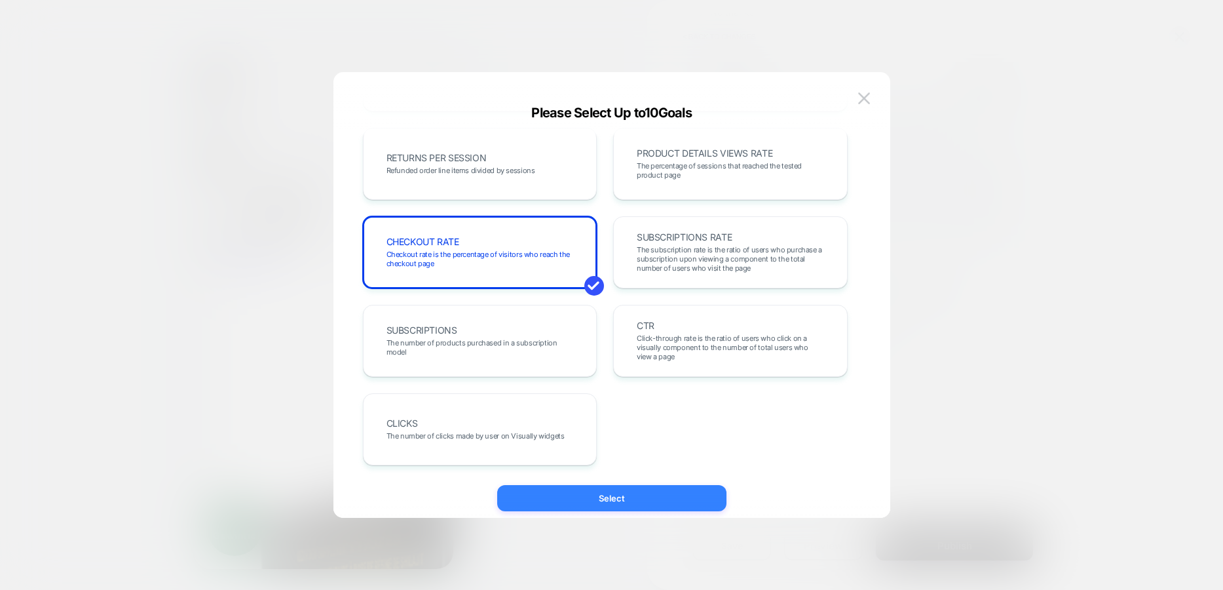
click at [658, 495] on button "Select" at bounding box center [611, 498] width 229 height 26
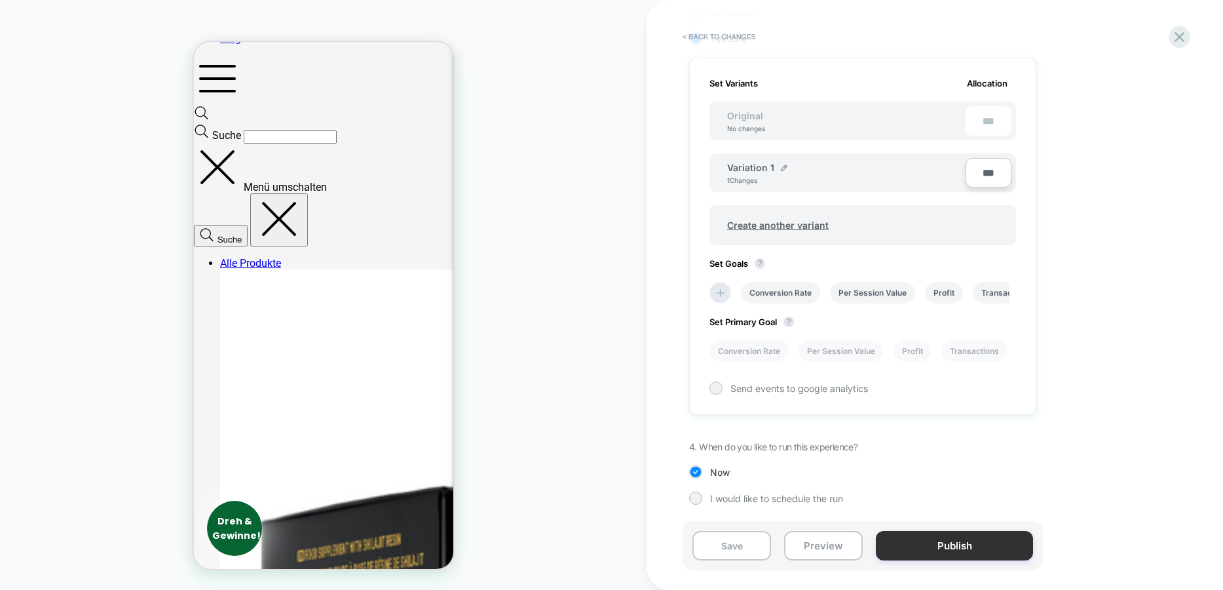
click at [940, 540] on button "Publish" at bounding box center [954, 545] width 157 height 29
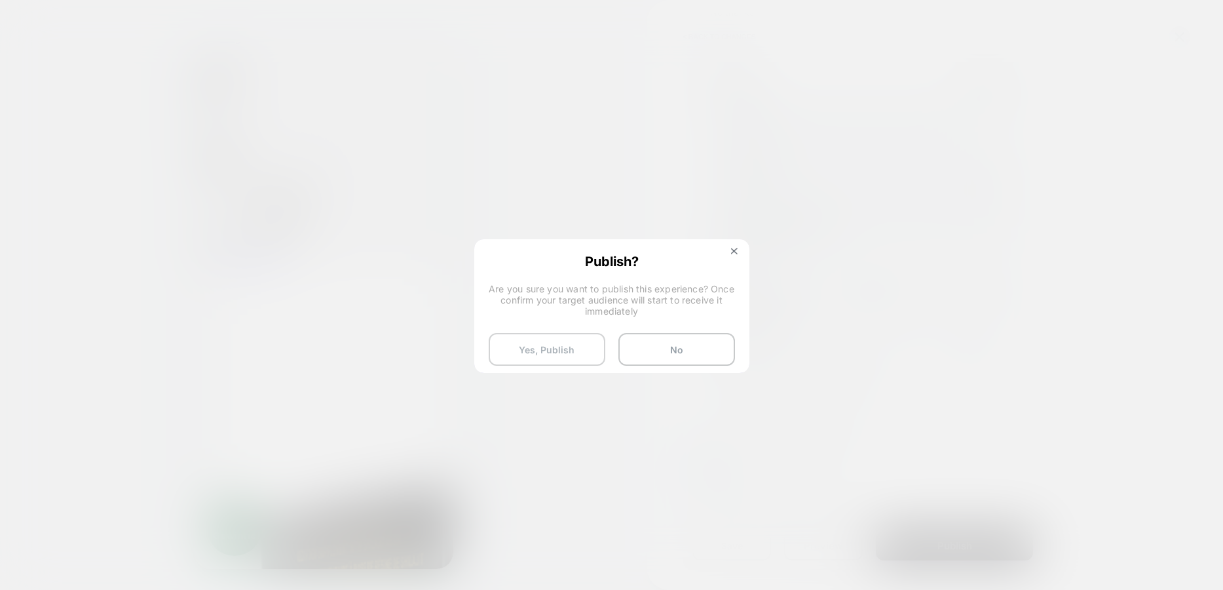
click at [567, 341] on button "Yes, Publish" at bounding box center [547, 349] width 117 height 33
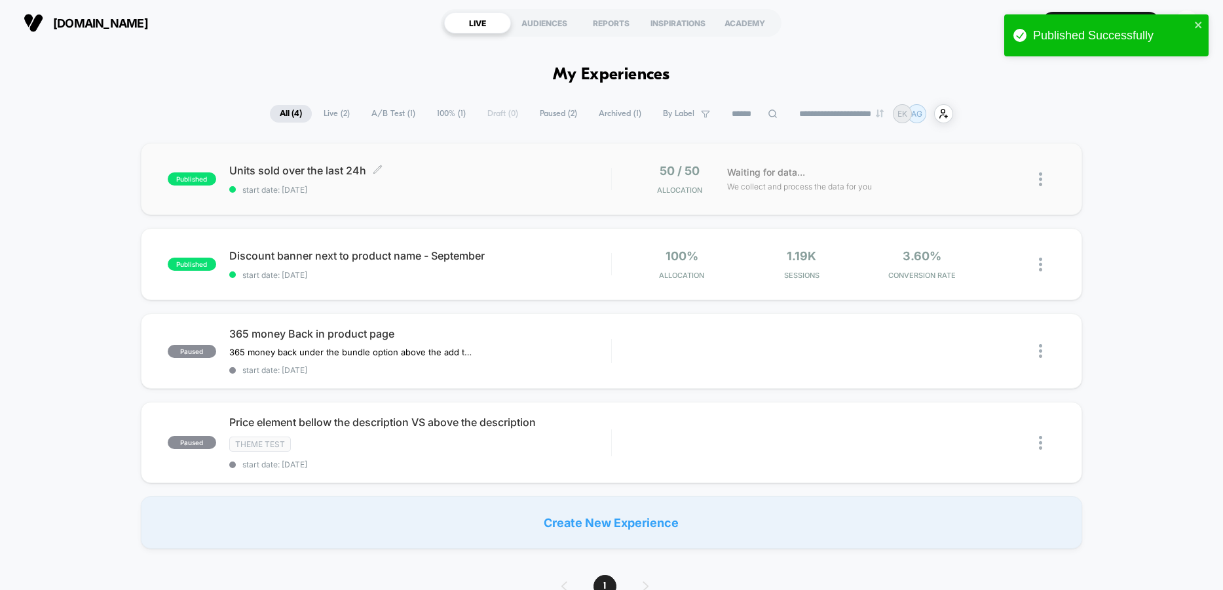
click at [313, 172] on span "Units sold over the last 24h Click to edit experience details" at bounding box center [420, 170] width 382 height 13
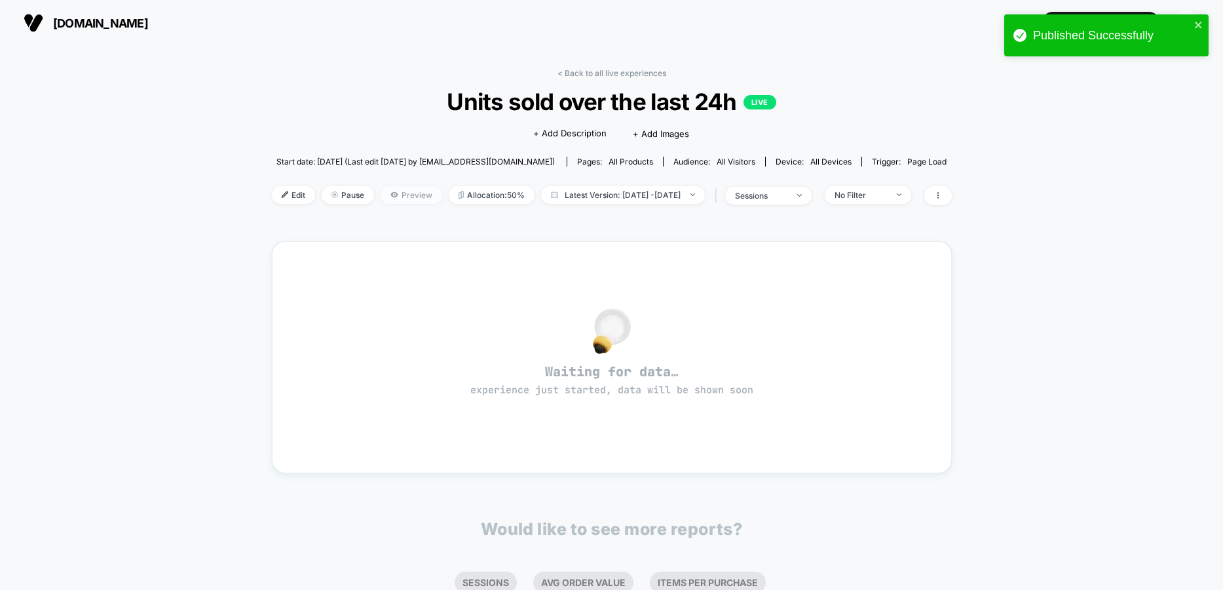
click at [387, 191] on span "Preview" at bounding box center [412, 195] width 62 height 18
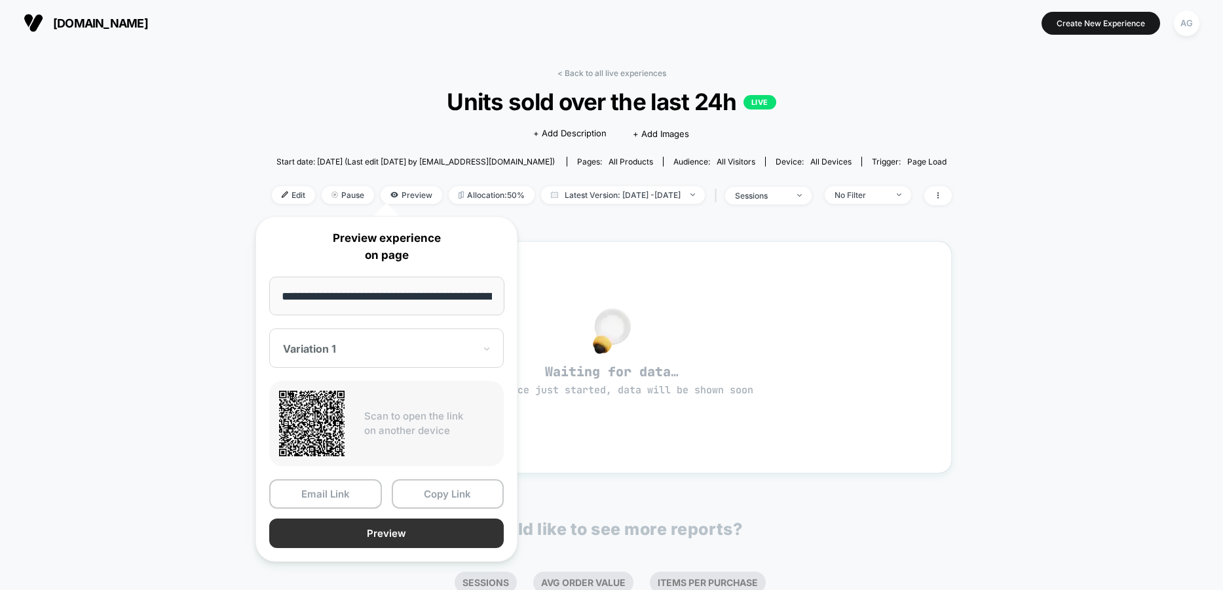
click at [360, 527] on button "Preview" at bounding box center [386, 532] width 235 height 29
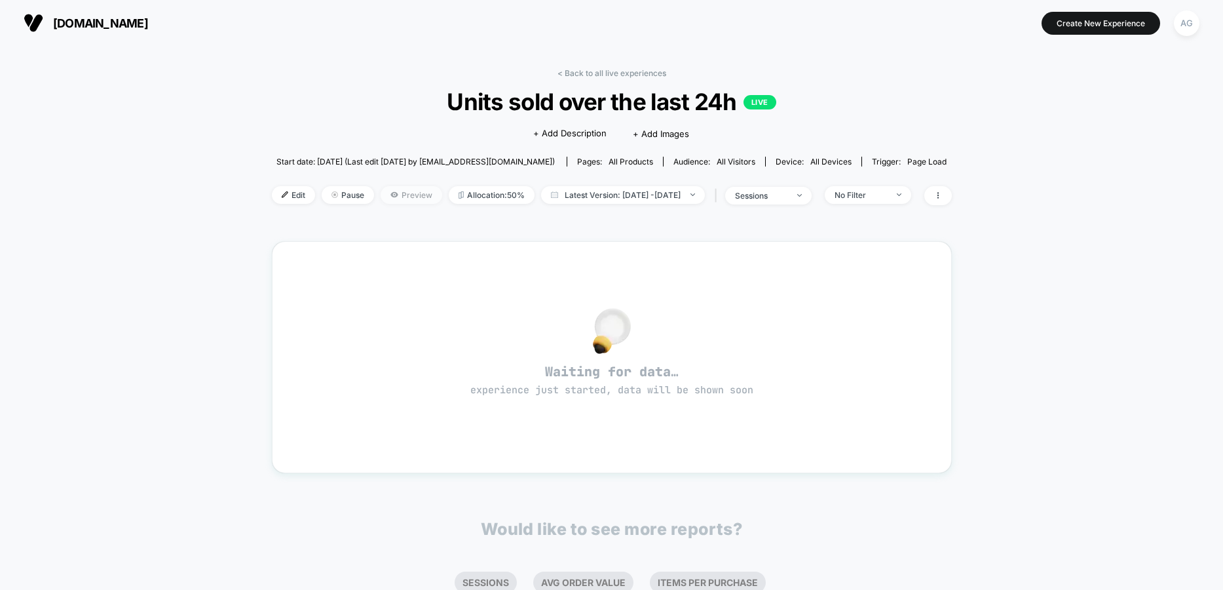
click at [390, 194] on icon at bounding box center [394, 195] width 8 height 8
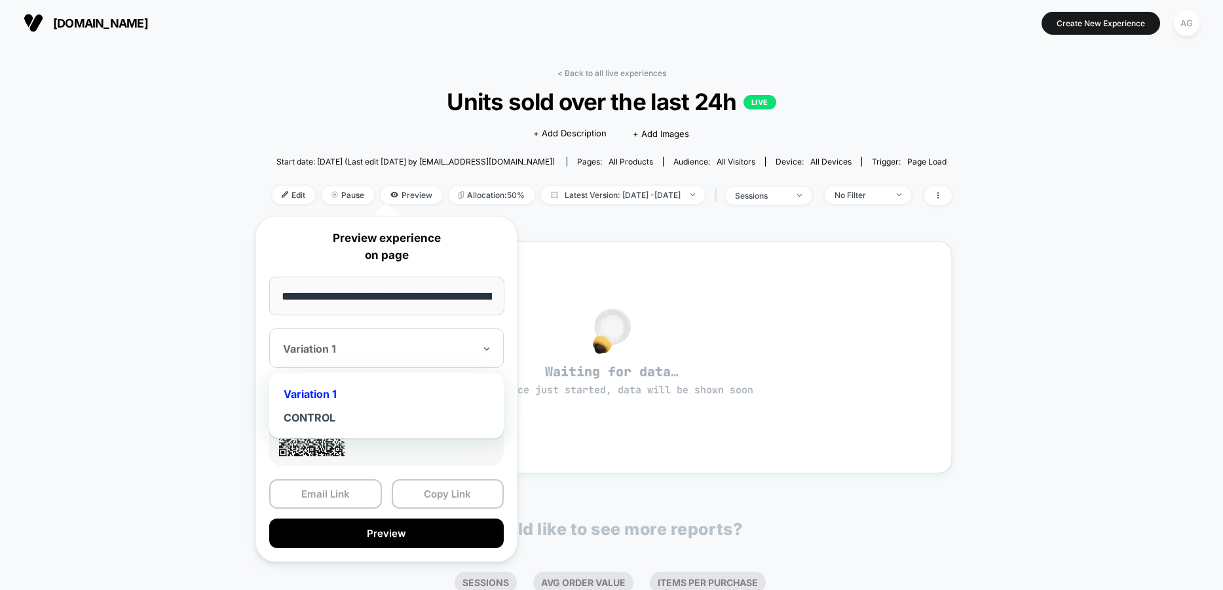
click at [305, 348] on div at bounding box center [378, 348] width 191 height 13
click at [316, 391] on div "Variation 1" at bounding box center [386, 394] width 221 height 24
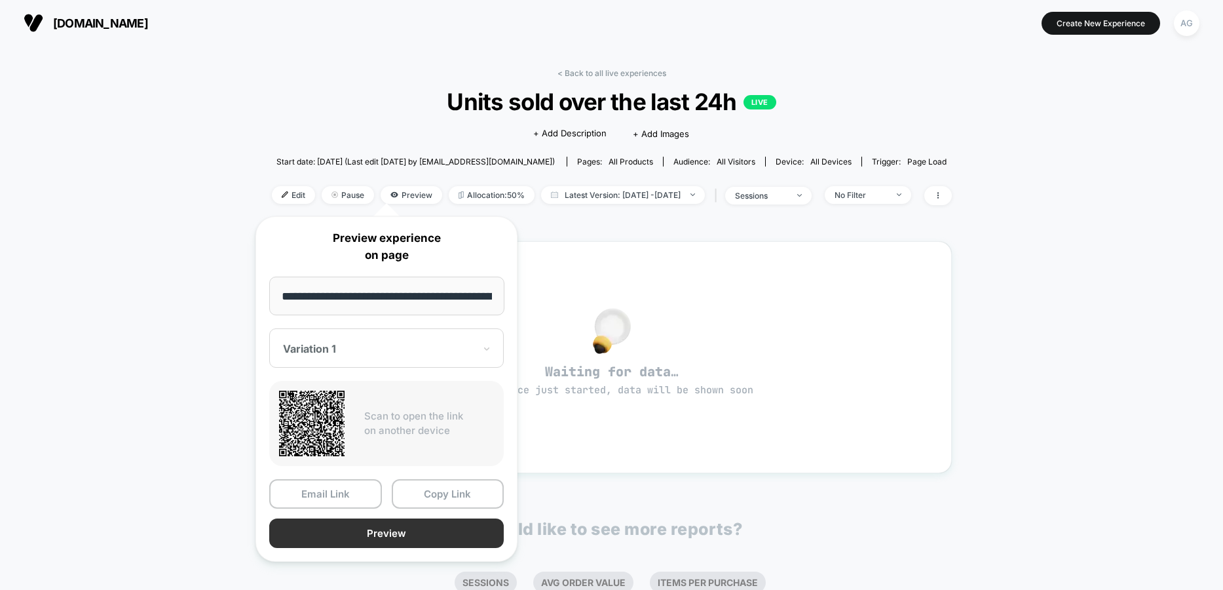
click at [373, 535] on button "Preview" at bounding box center [386, 532] width 235 height 29
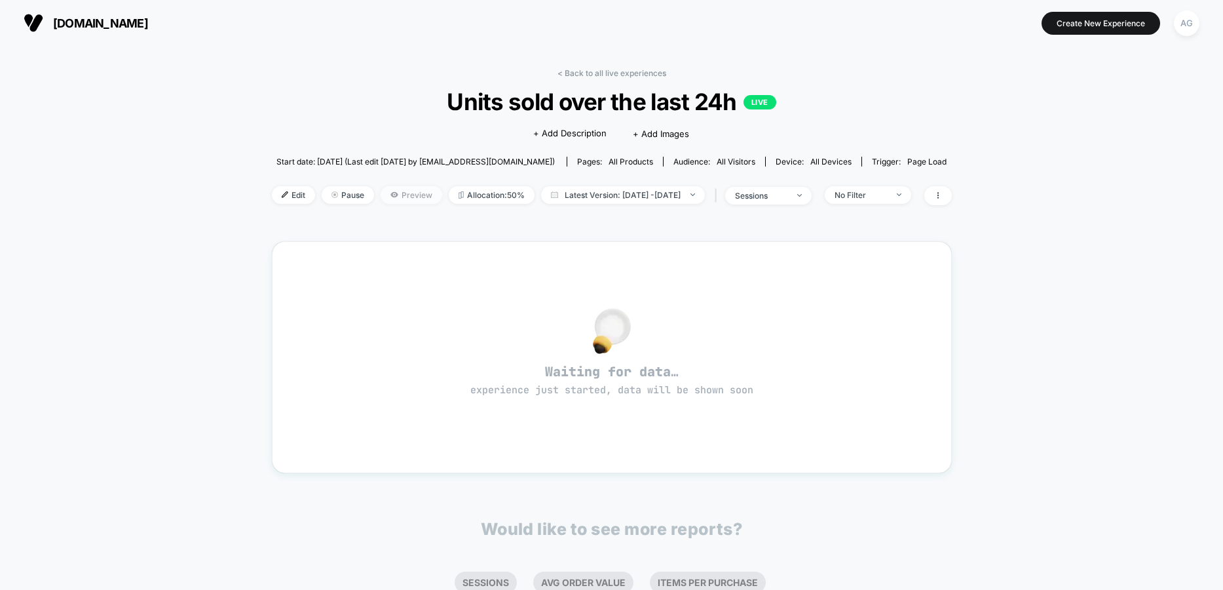
click at [381, 195] on span "Preview" at bounding box center [412, 195] width 62 height 18
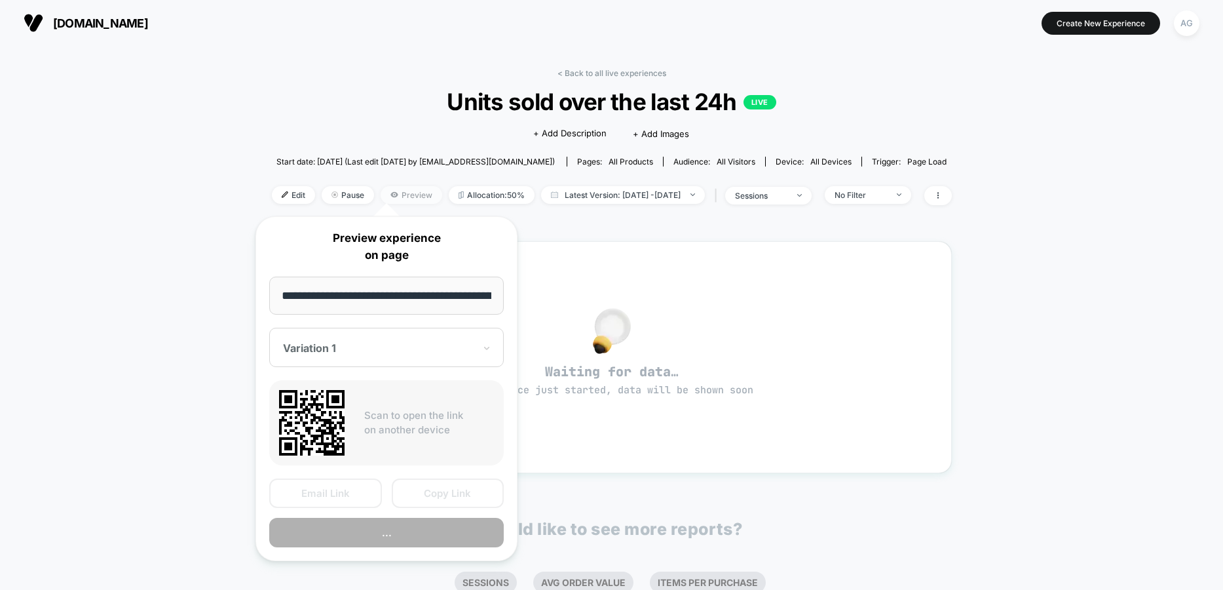
scroll to position [0, 178]
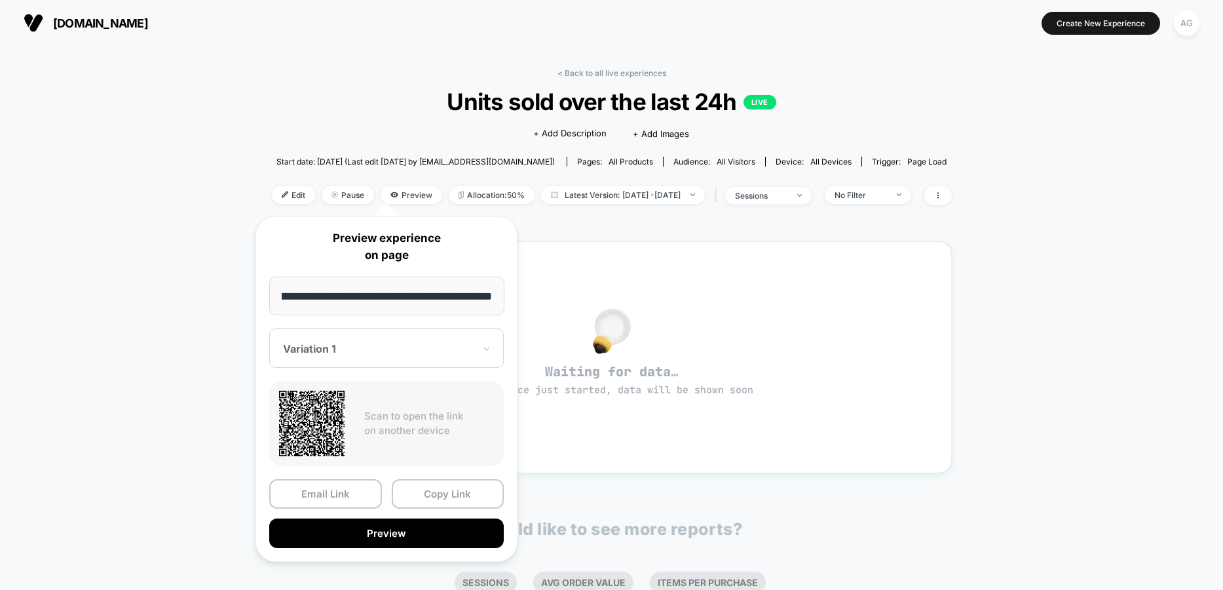
click at [350, 294] on input "**********" at bounding box center [386, 295] width 235 height 39
click at [1116, 343] on div "< Back to all live experiences Units sold over the last 24h LIVE Click to edit …" at bounding box center [611, 394] width 1223 height 697
